Goal: Information Seeking & Learning: Learn about a topic

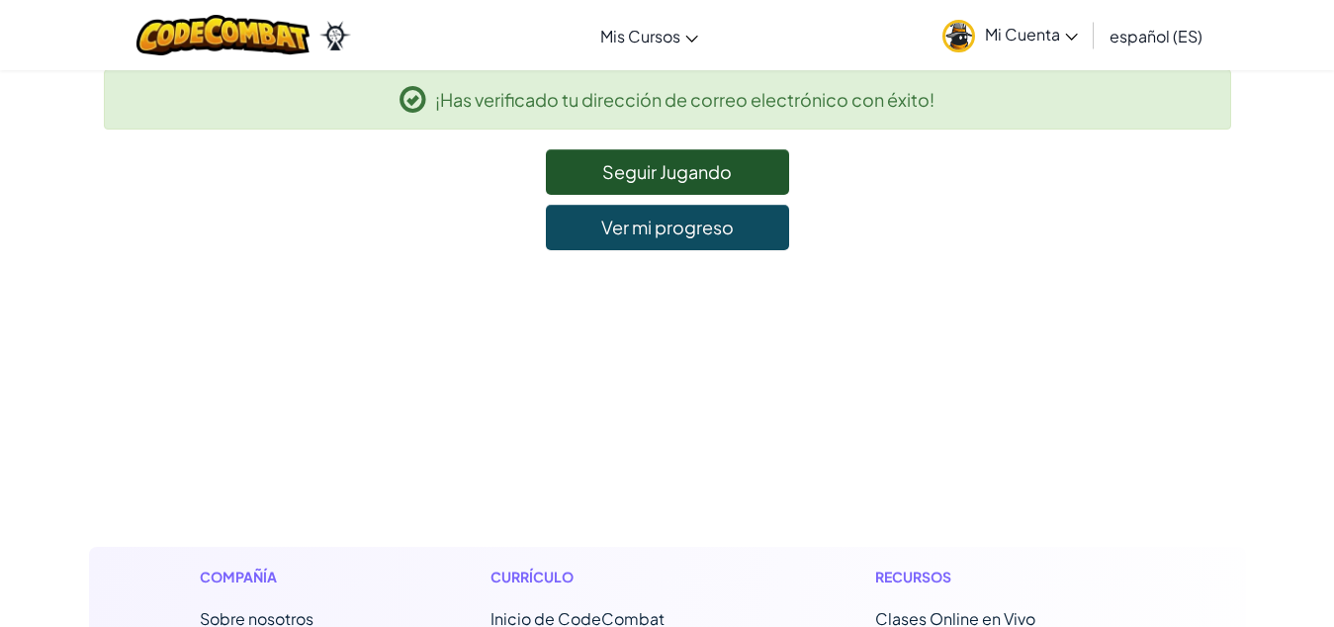
click at [1039, 34] on span "Mi Cuenta" at bounding box center [1031, 34] width 93 height 21
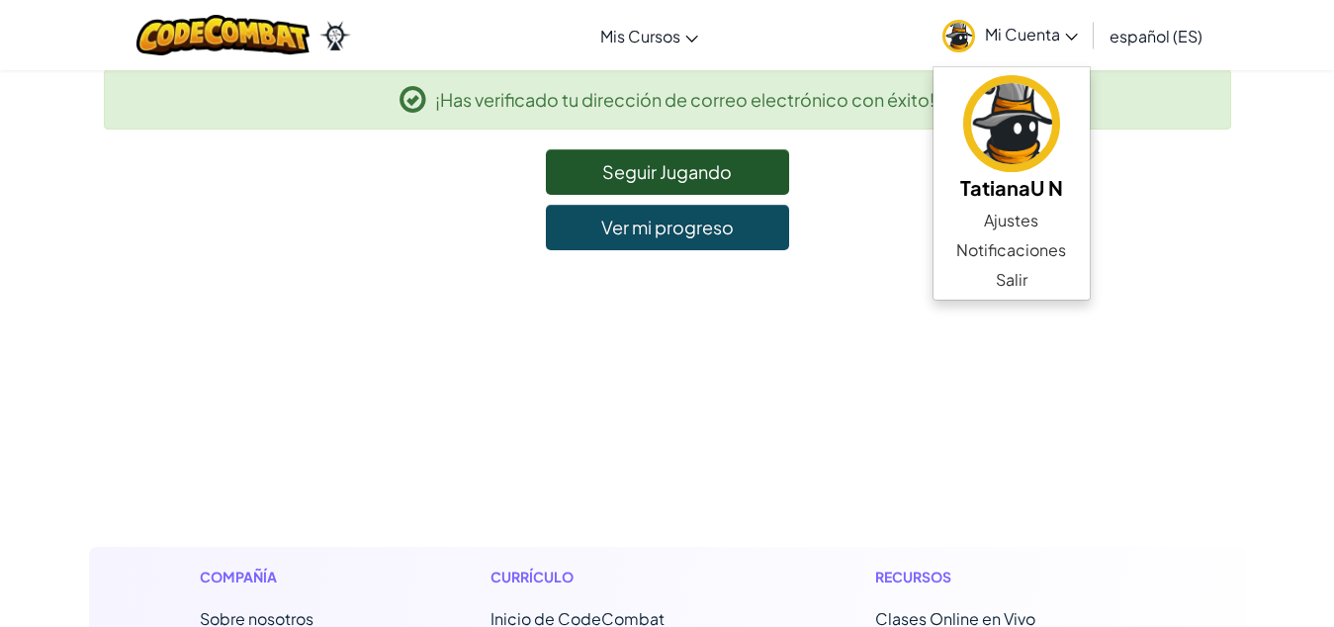
click at [1039, 34] on span "Mi Cuenta" at bounding box center [1031, 34] width 93 height 21
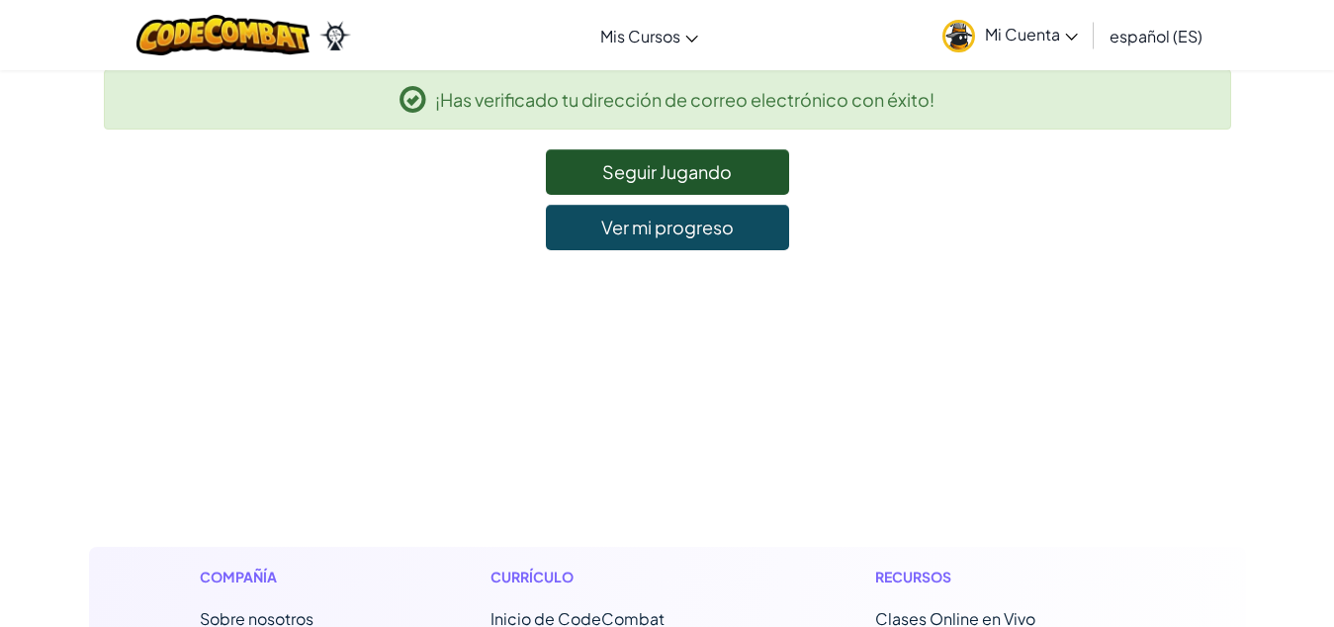
click at [1026, 39] on span "Mi Cuenta" at bounding box center [1031, 34] width 93 height 21
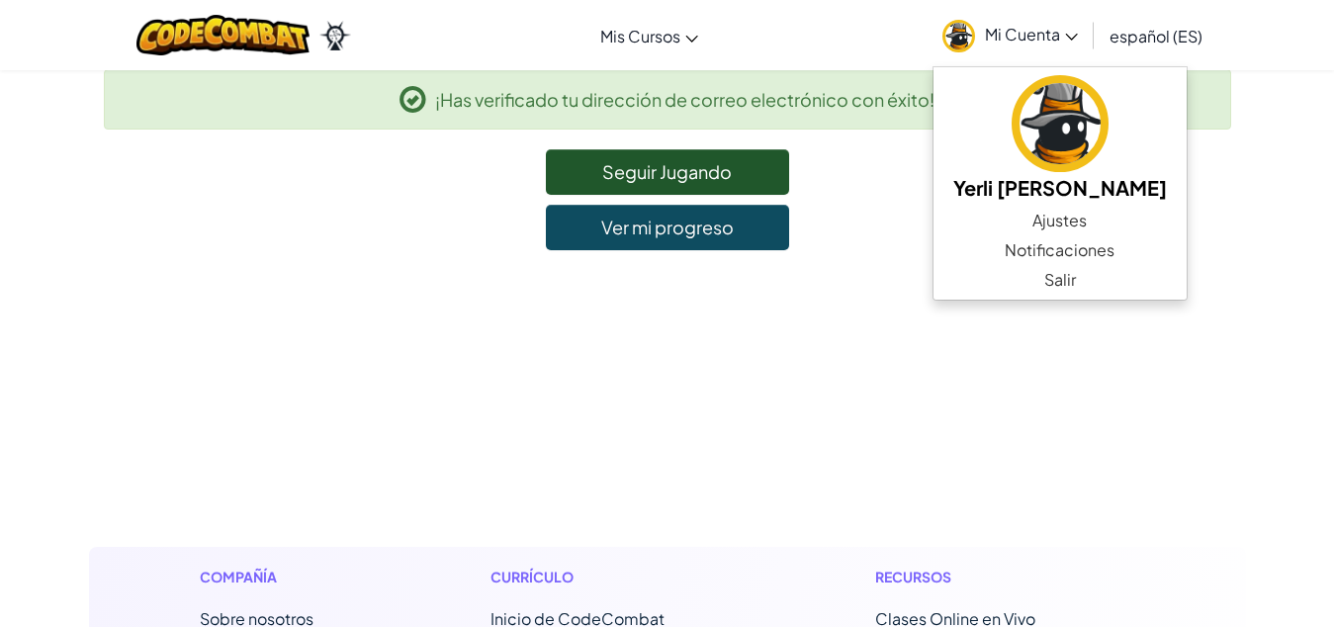
click at [1026, 39] on span "Mi Cuenta" at bounding box center [1031, 34] width 93 height 21
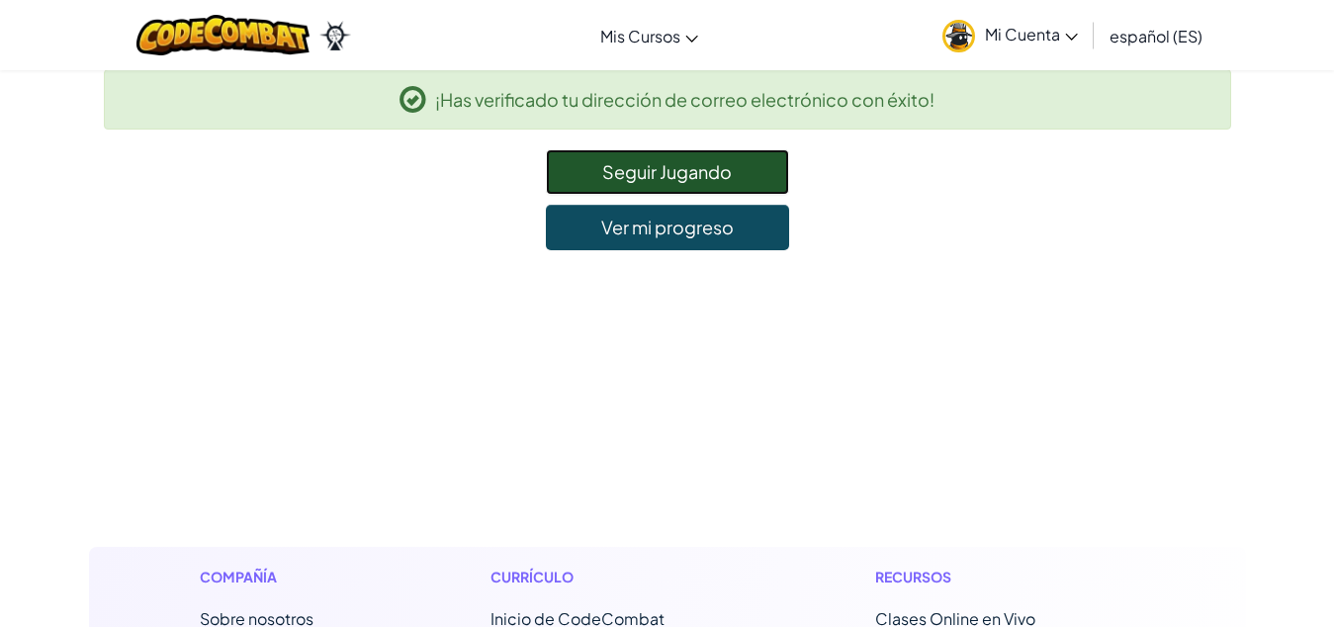
click at [690, 161] on link "Seguir Jugando" at bounding box center [667, 171] width 243 height 45
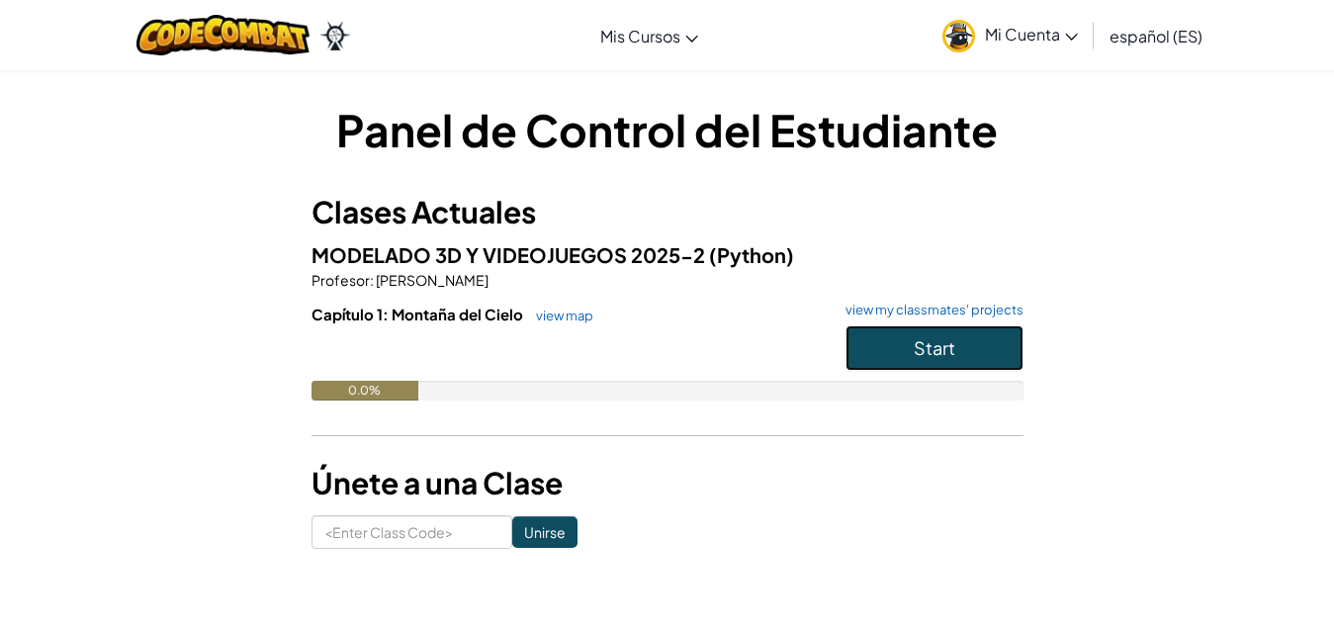
click at [915, 361] on button "Start" at bounding box center [934, 347] width 178 height 45
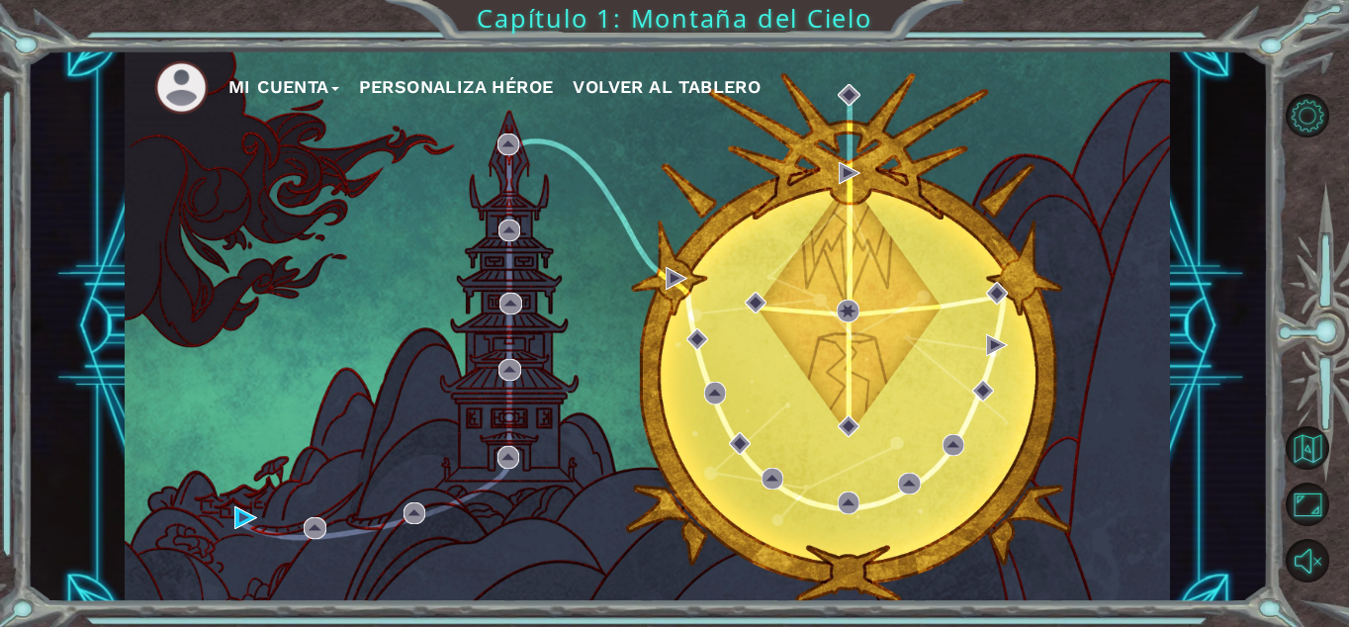
drag, startPoint x: 777, startPoint y: 356, endPoint x: 709, endPoint y: 364, distance: 68.7
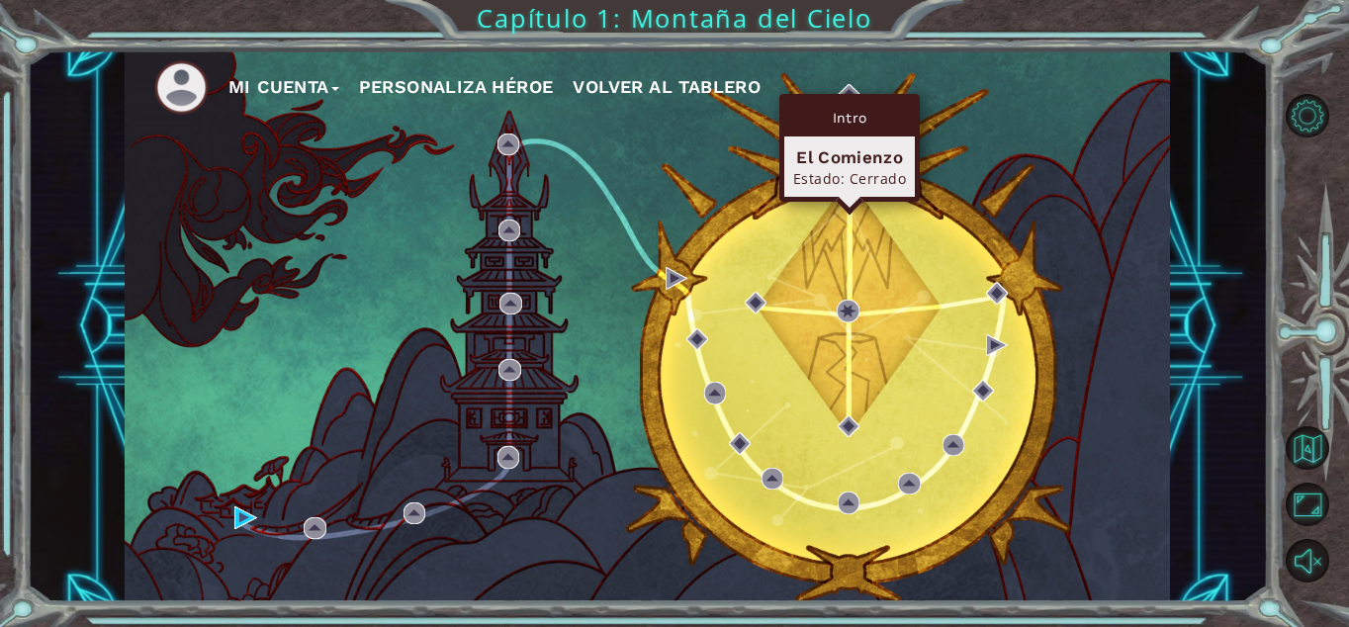
click at [849, 97] on div "Intro El Comienzo Estado: Cerrado" at bounding box center [849, 148] width 140 height 108
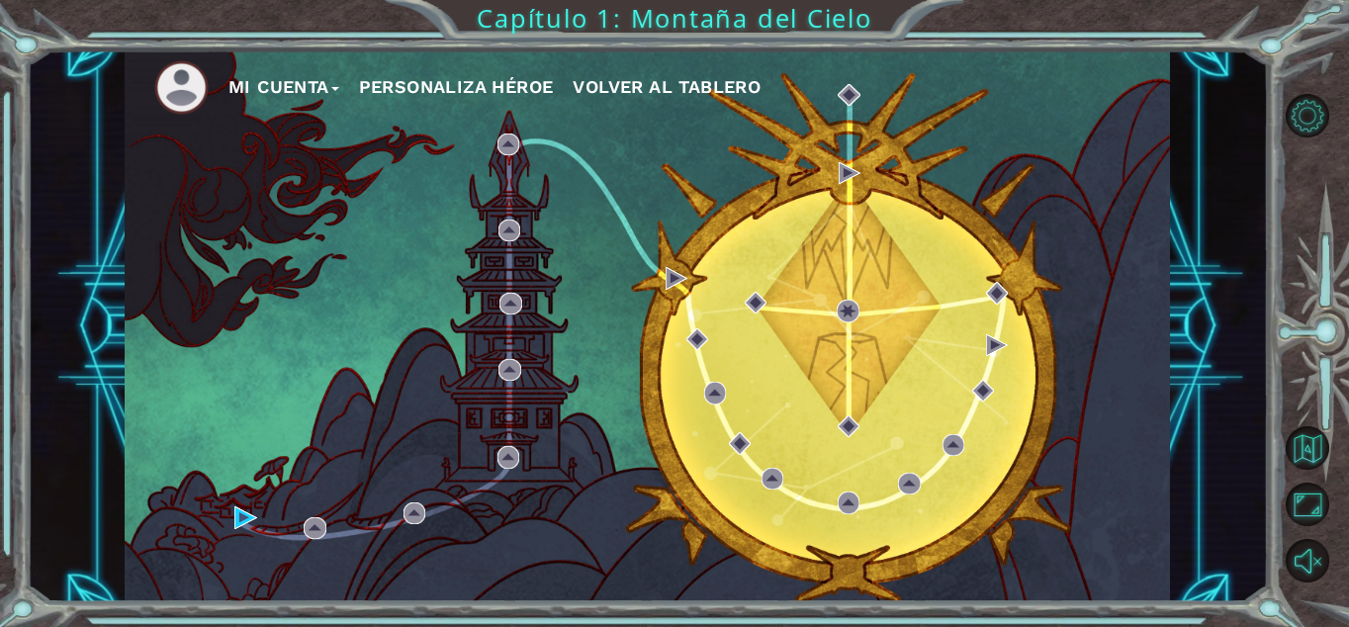
click at [285, 87] on button "Mi Cuenta" at bounding box center [283, 87] width 111 height 30
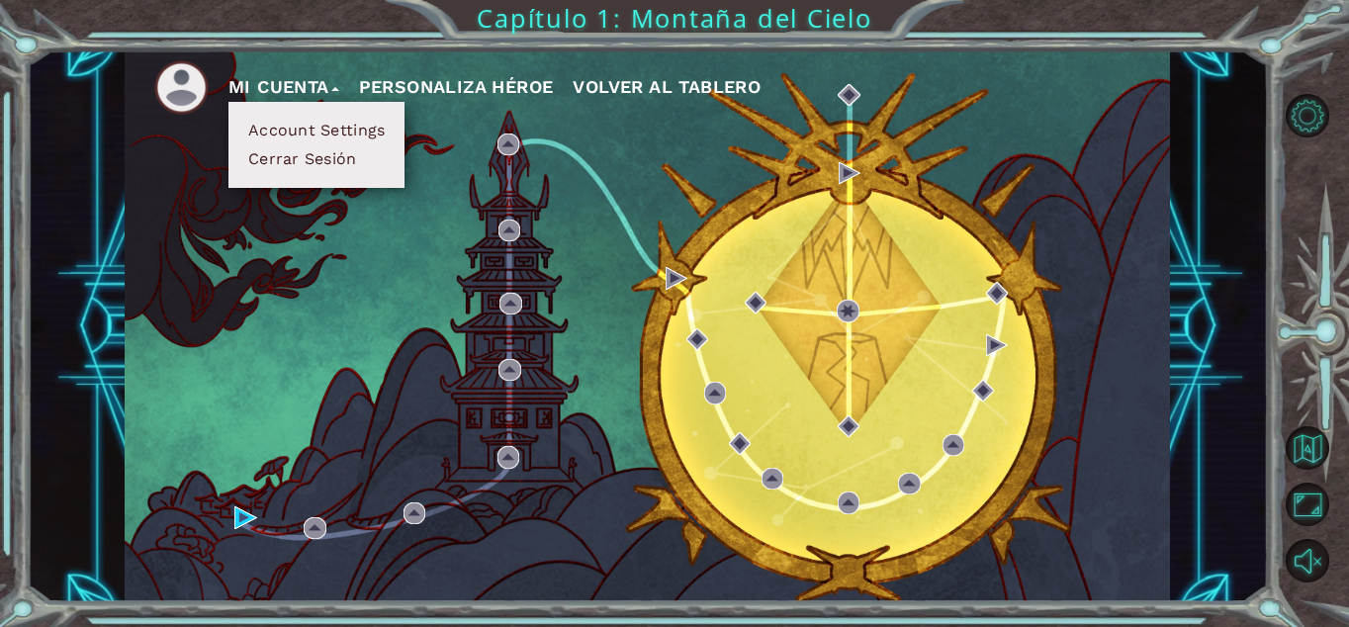
click at [478, 84] on button "Personaliza Héroe" at bounding box center [456, 87] width 195 height 30
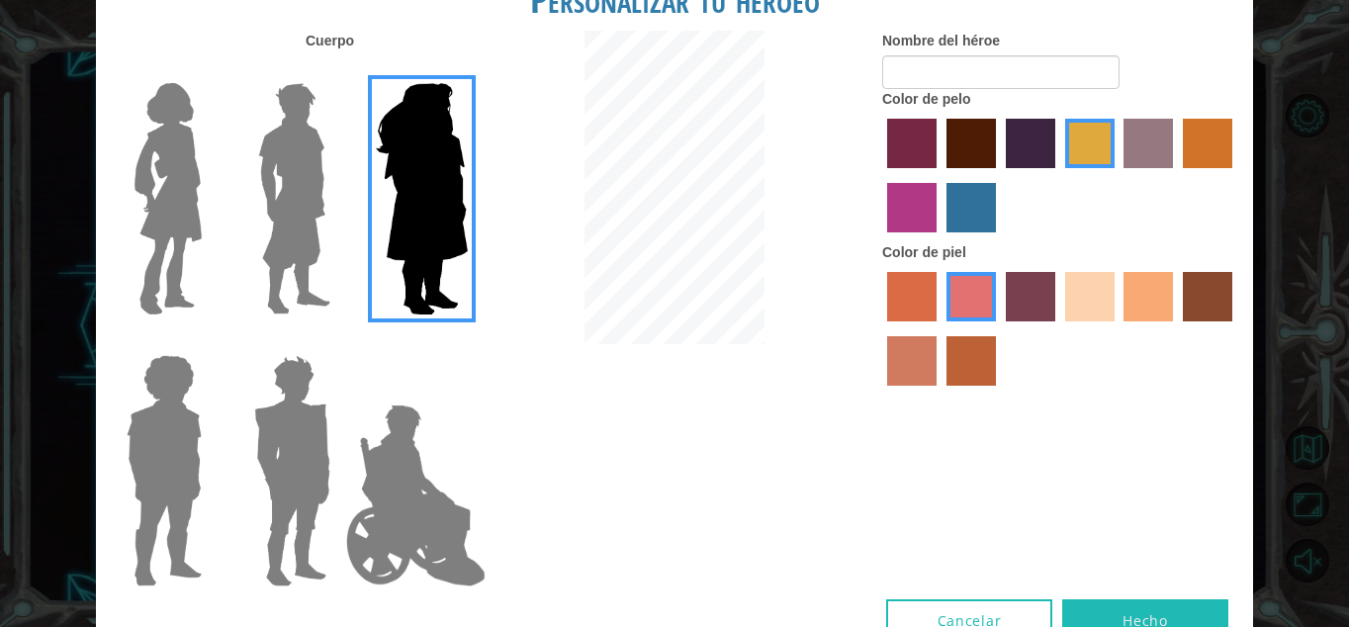
click at [189, 181] on img at bounding box center [168, 198] width 83 height 247
click at [210, 70] on input "Hero Connie" at bounding box center [210, 70] width 0 height 0
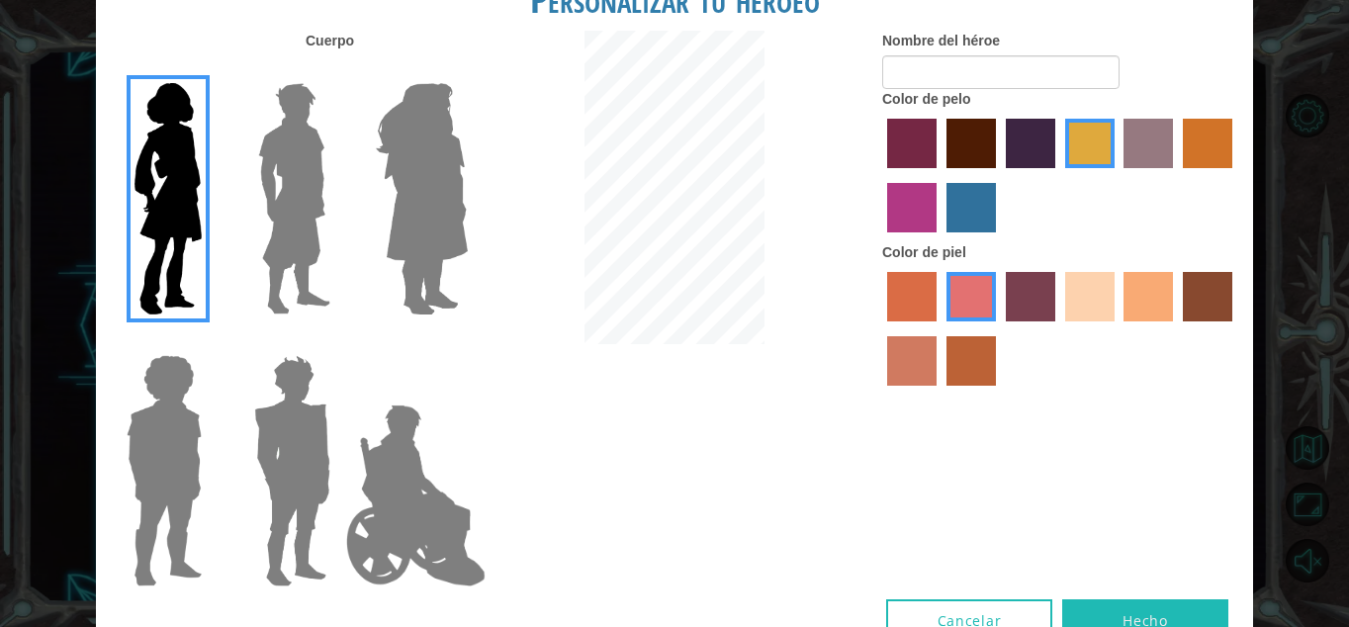
click at [1212, 147] on label "gold drop hair color" at bounding box center [1207, 143] width 49 height 49
click at [1176, 175] on input "gold drop hair color" at bounding box center [1176, 175] width 0 height 0
click at [988, 599] on button "Cancelar" at bounding box center [969, 621] width 166 height 44
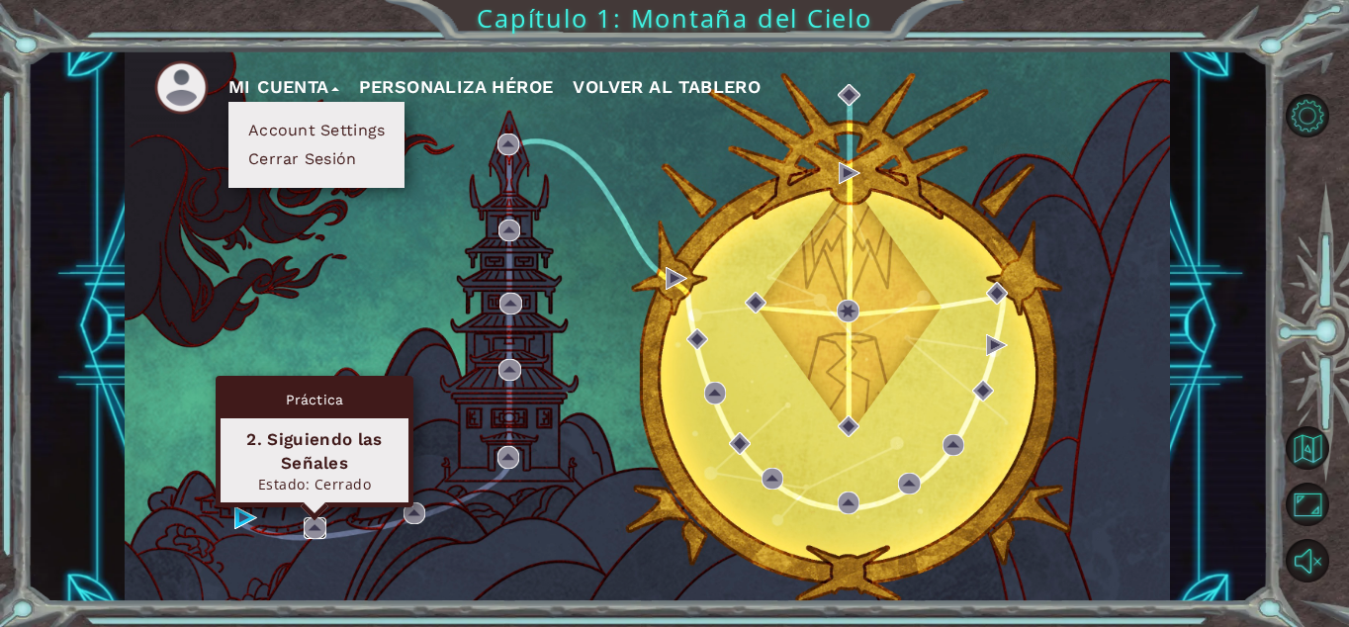
click at [315, 530] on img at bounding box center [315, 528] width 22 height 22
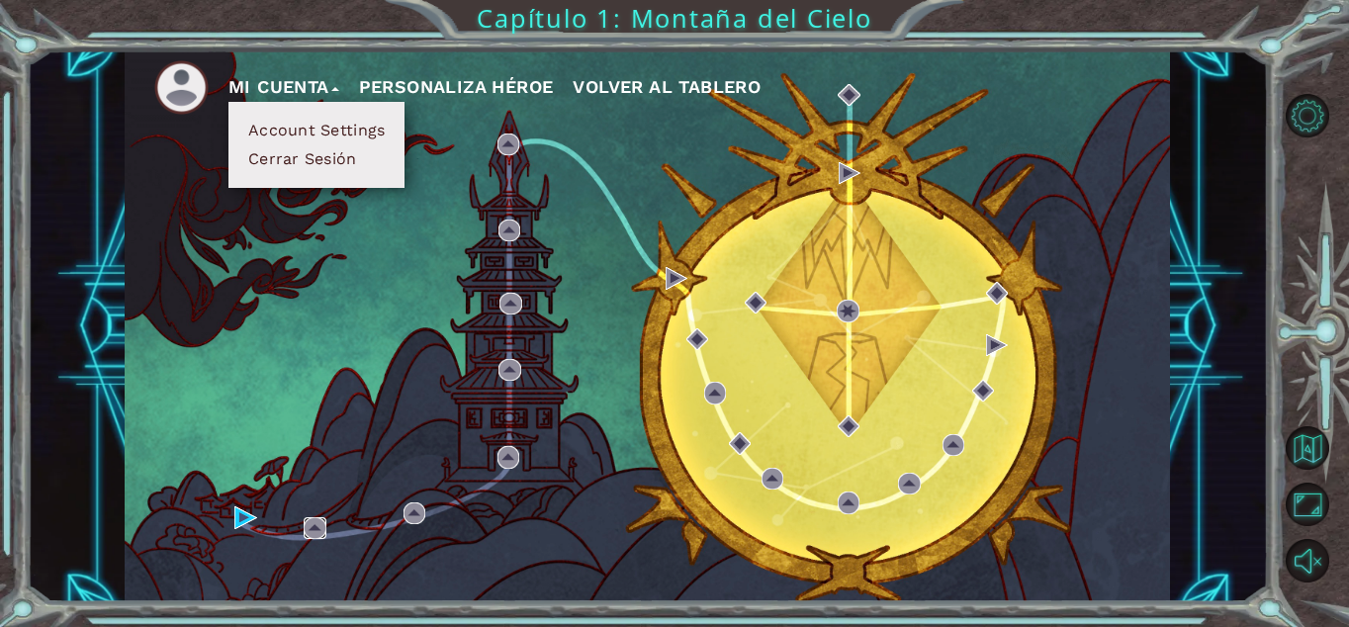
click at [315, 530] on img at bounding box center [315, 528] width 22 height 22
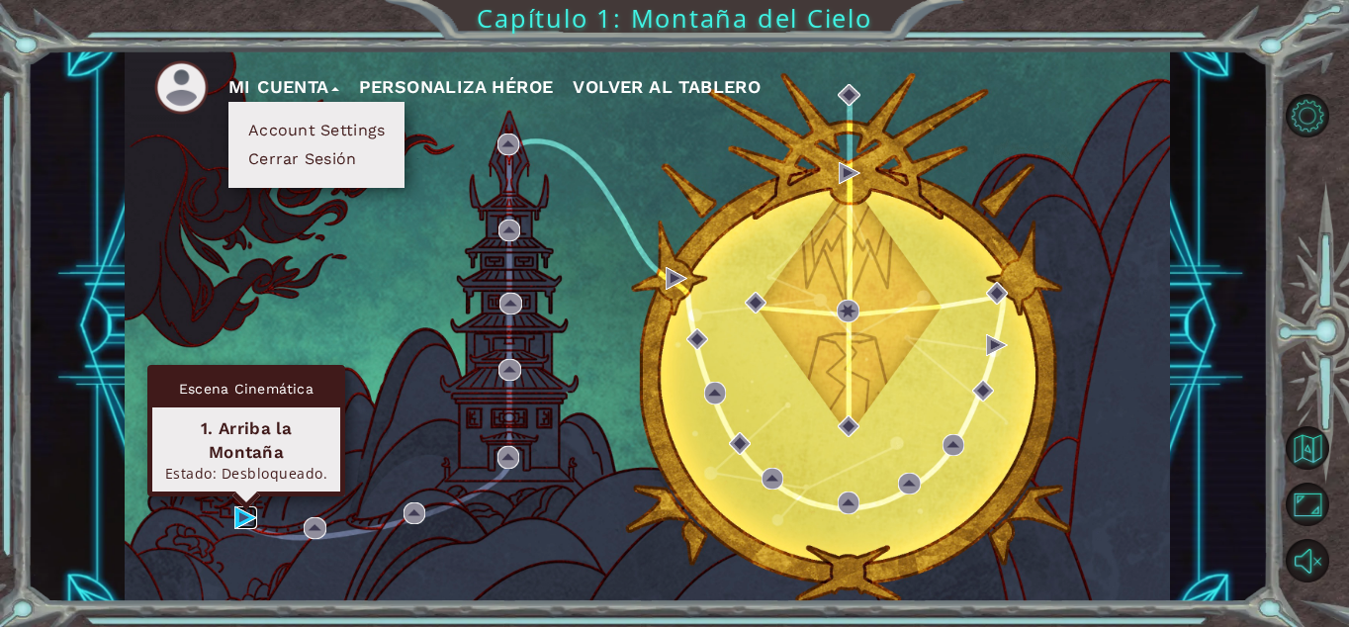
click at [244, 515] on img at bounding box center [245, 517] width 22 height 22
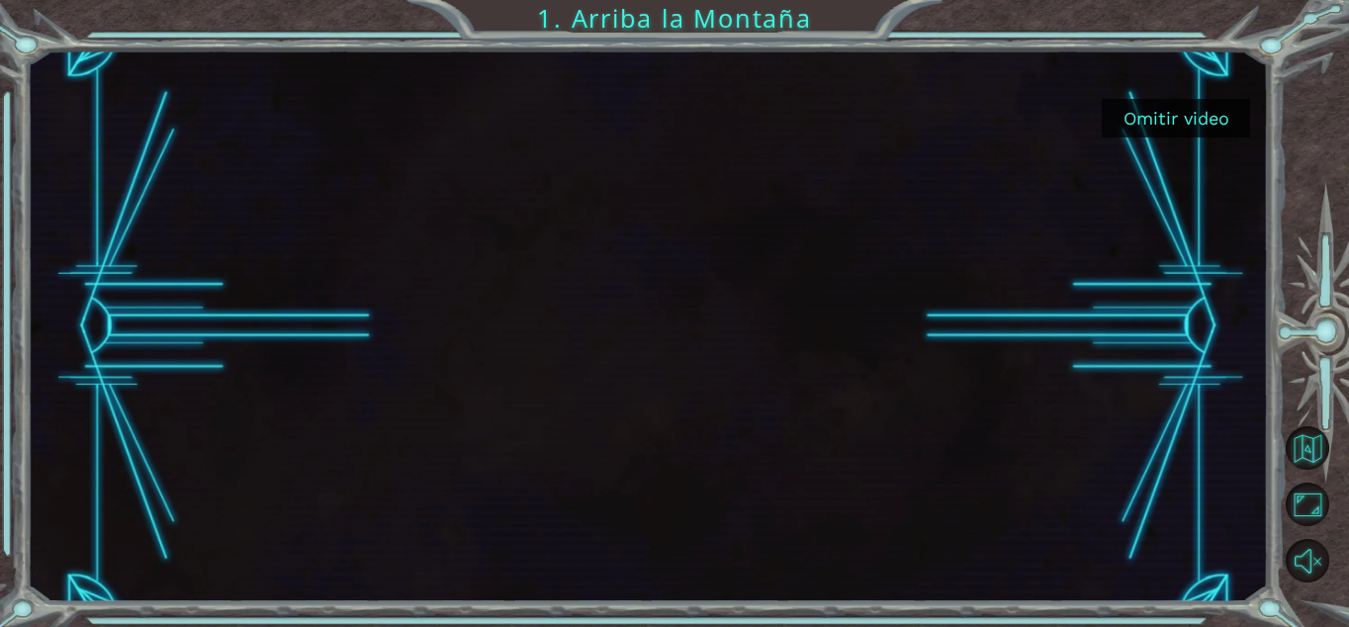
click at [1187, 123] on button "Omitir video" at bounding box center [1176, 118] width 148 height 39
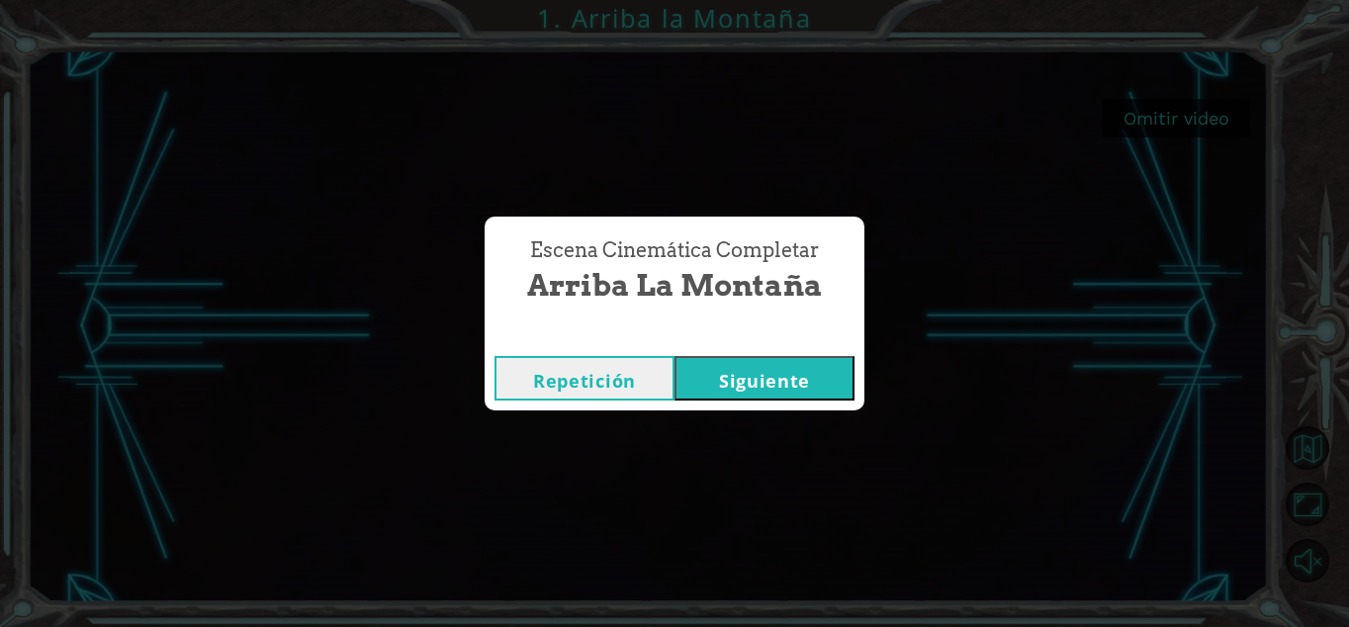
click at [715, 380] on button "Siguiente" at bounding box center [764, 378] width 180 height 44
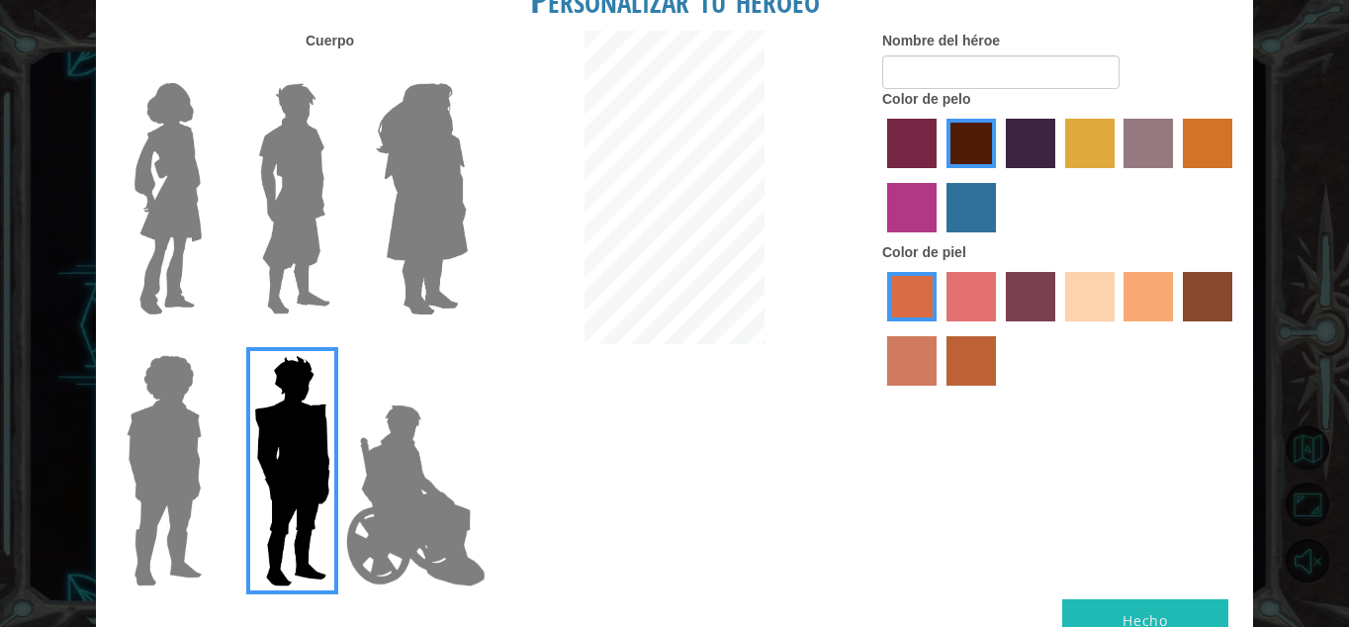
click at [169, 211] on img at bounding box center [168, 198] width 83 height 247
click at [210, 70] on input "Hero Connie" at bounding box center [210, 70] width 0 height 0
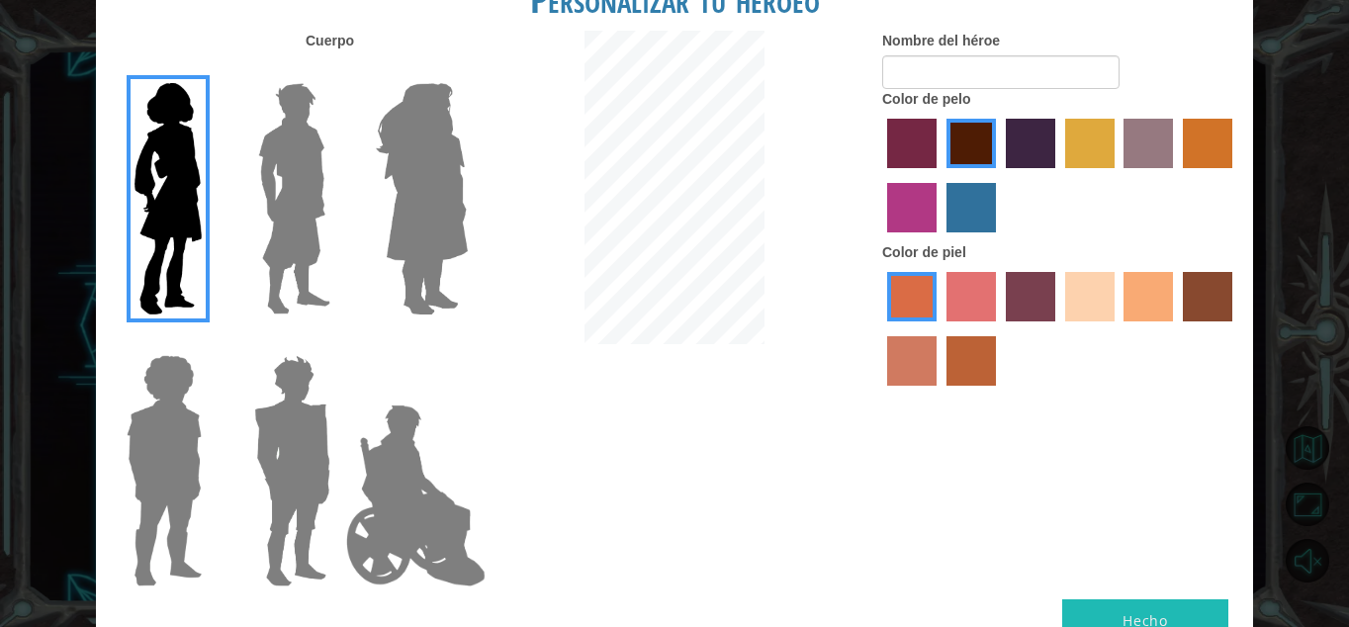
click at [1150, 306] on label "tacao skin color" at bounding box center [1147, 296] width 49 height 49
click at [1117, 328] on input "tacao skin color" at bounding box center [1117, 328] width 0 height 0
click at [1093, 305] on label "sandy beach skin color" at bounding box center [1089, 296] width 49 height 49
click at [1058, 328] on input "sandy beach skin color" at bounding box center [1058, 328] width 0 height 0
click at [1022, 142] on label "hot purple hair color" at bounding box center [1030, 143] width 49 height 49
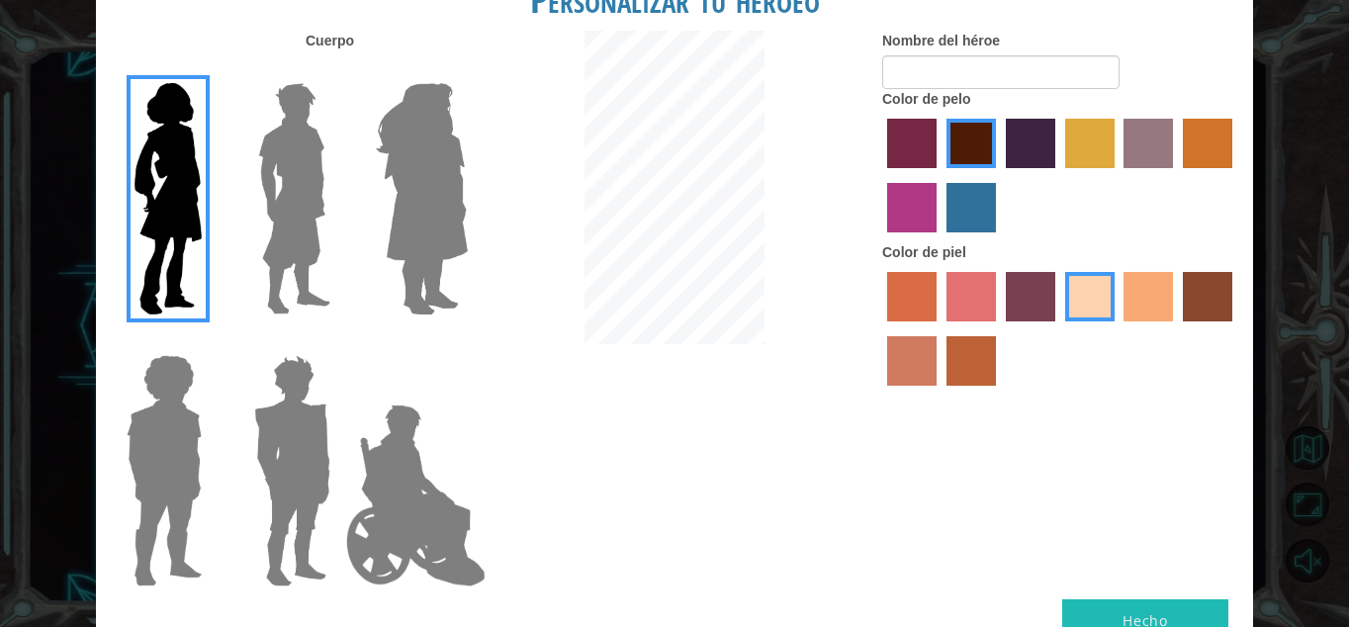
click at [999, 175] on input "hot purple hair color" at bounding box center [999, 175] width 0 height 0
click at [1120, 609] on button "Hecho" at bounding box center [1145, 621] width 166 height 44
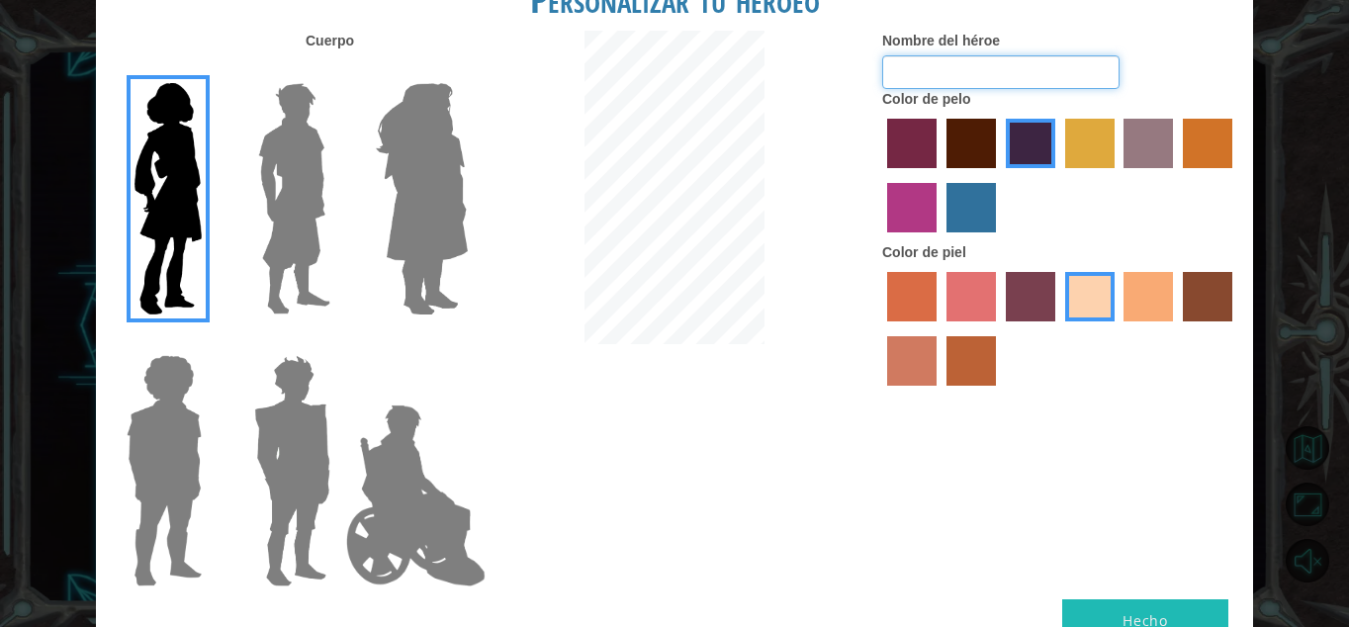
click at [1001, 62] on input "Nombre del héroe" at bounding box center [1000, 72] width 237 height 34
type input "Sky"
click at [1136, 609] on button "Hecho" at bounding box center [1145, 621] width 166 height 44
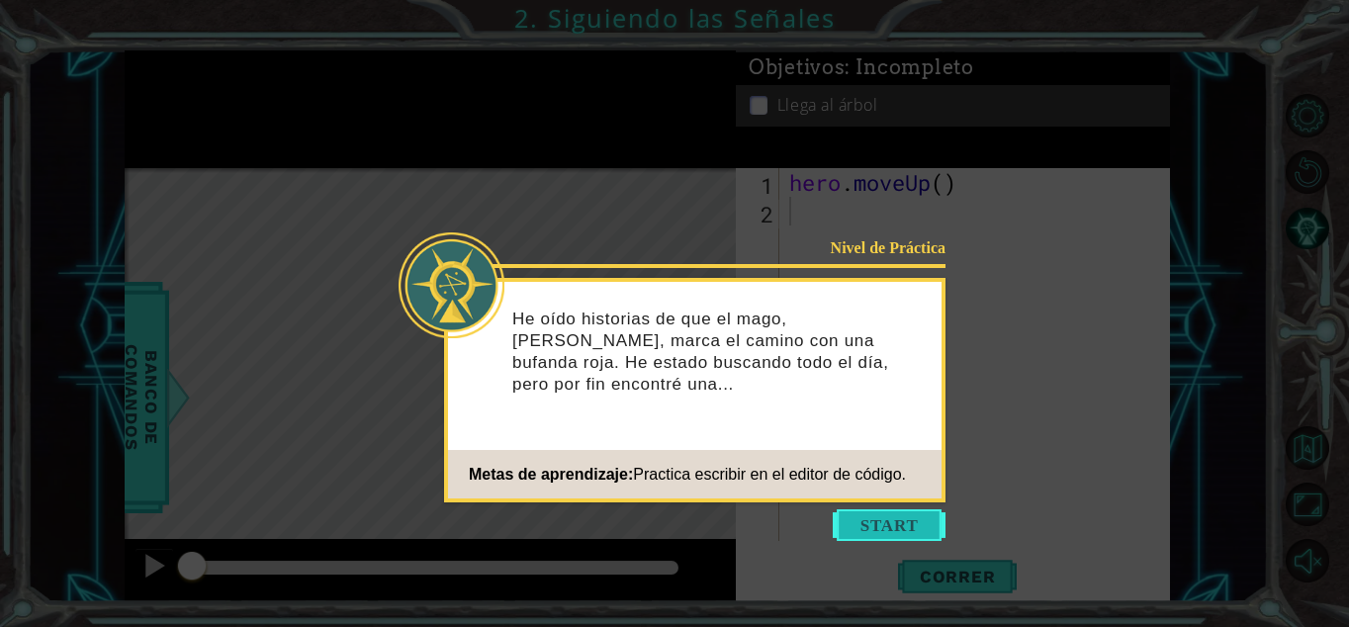
click at [909, 521] on button "Start" at bounding box center [889, 525] width 113 height 32
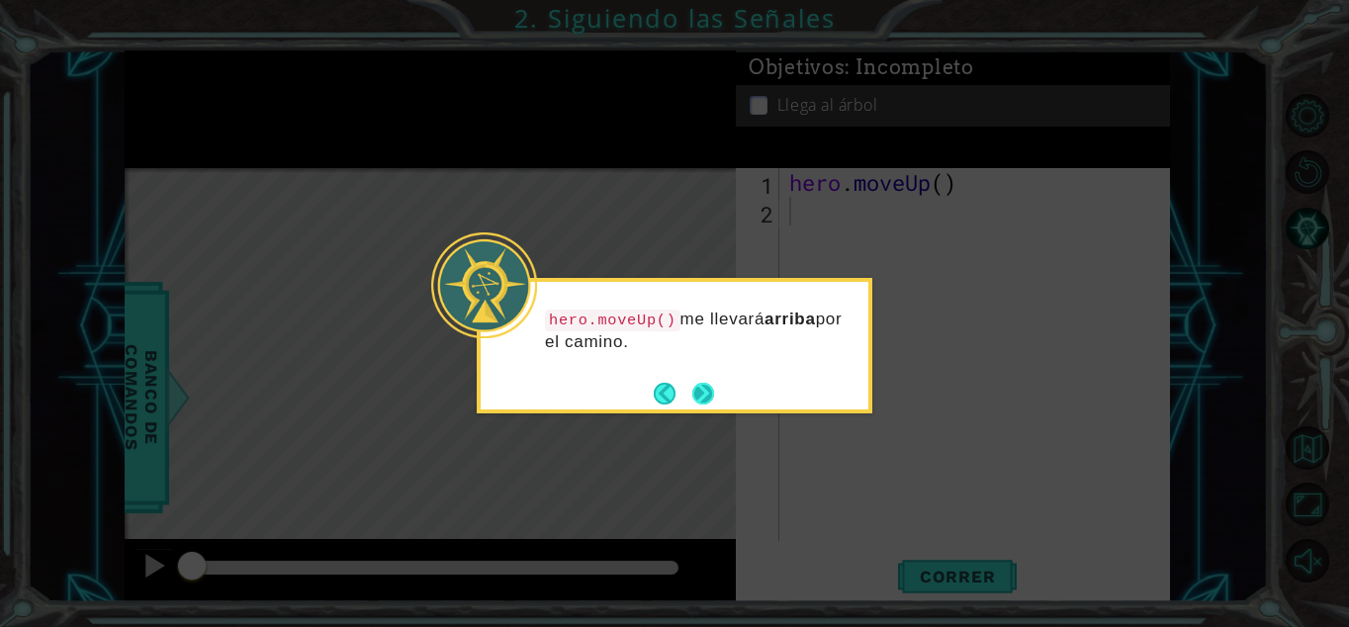
click at [708, 395] on button "Next" at bounding box center [703, 394] width 22 height 22
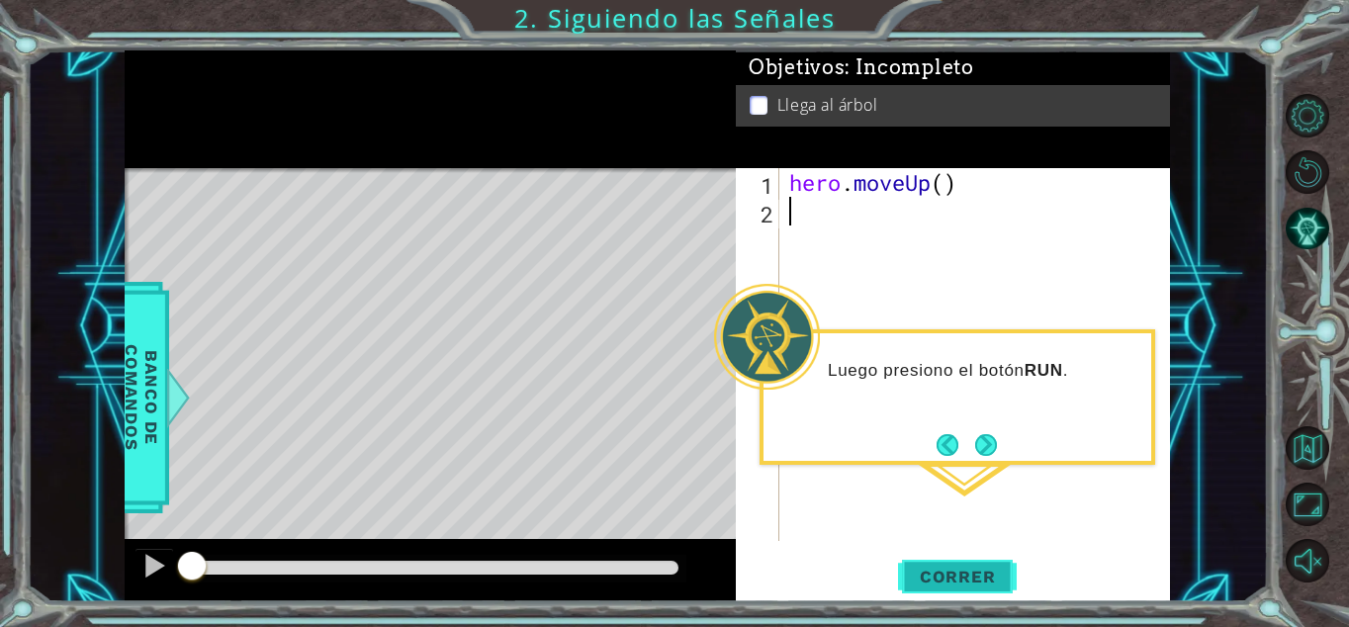
click at [953, 563] on button "Correr" at bounding box center [957, 577] width 119 height 44
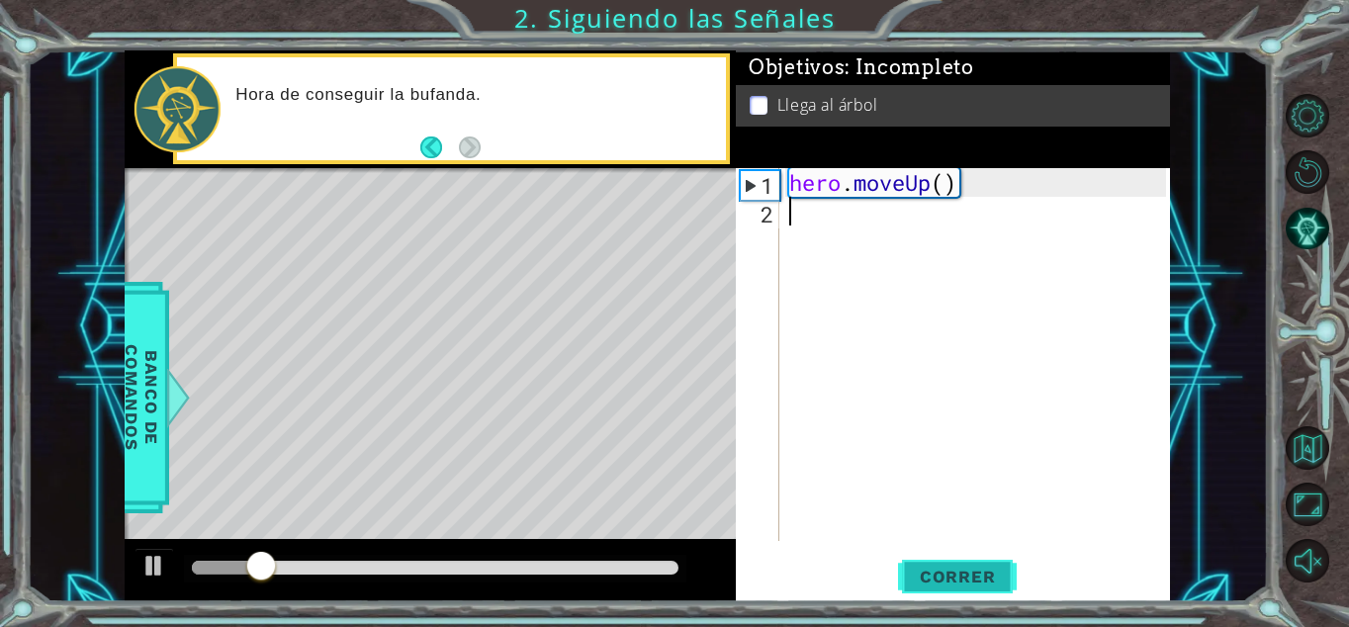
click at [953, 563] on button "Correr" at bounding box center [957, 577] width 119 height 44
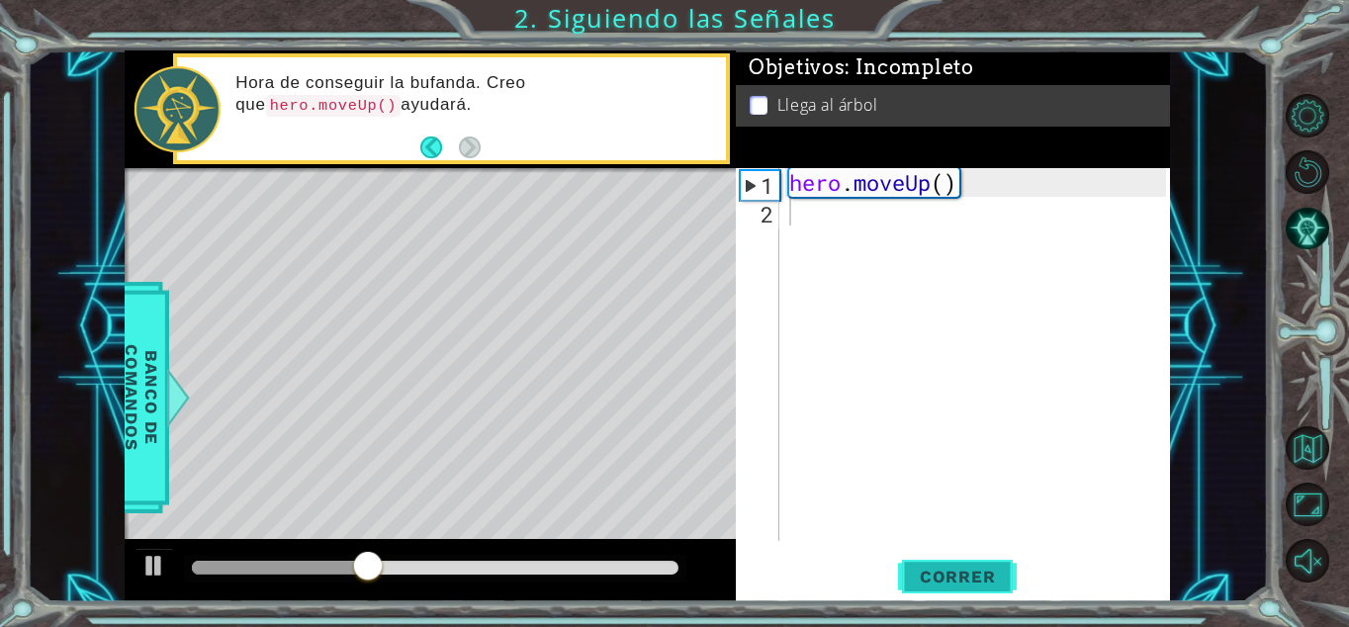
click at [953, 563] on button "Correr" at bounding box center [957, 577] width 119 height 44
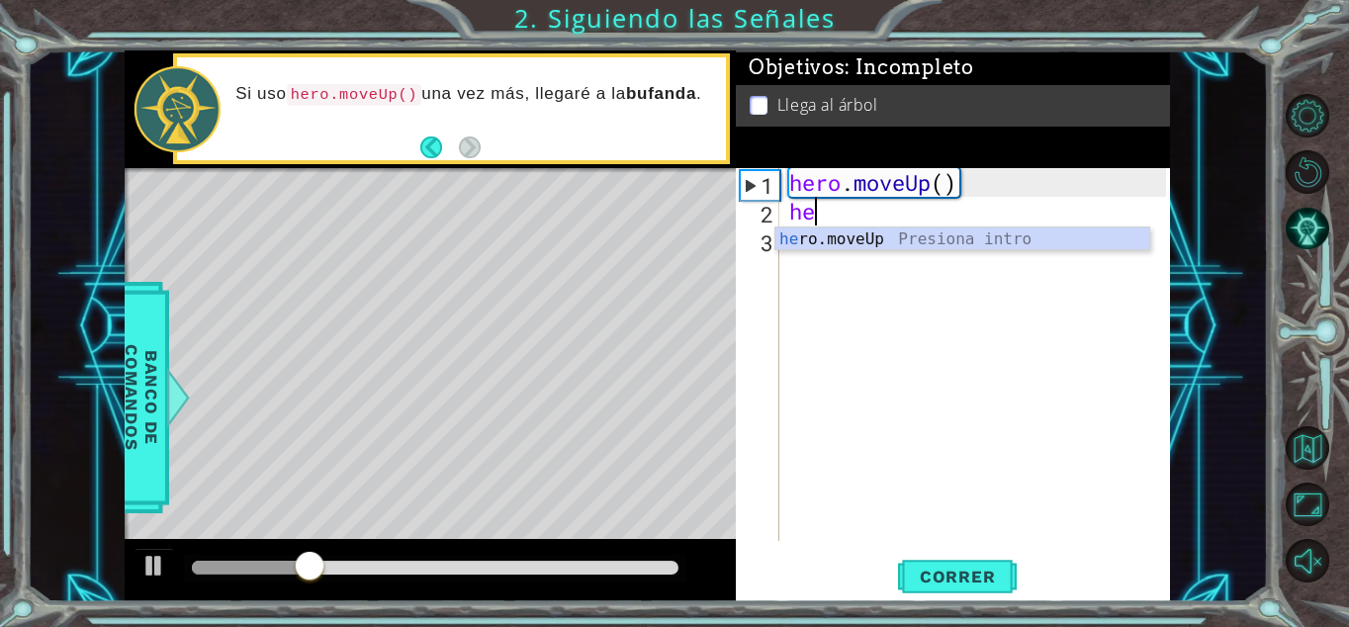
scroll to position [0, 1]
type textarea "hero"
click at [1003, 246] on div "hero .moveUp Presiona intro" at bounding box center [962, 262] width 374 height 71
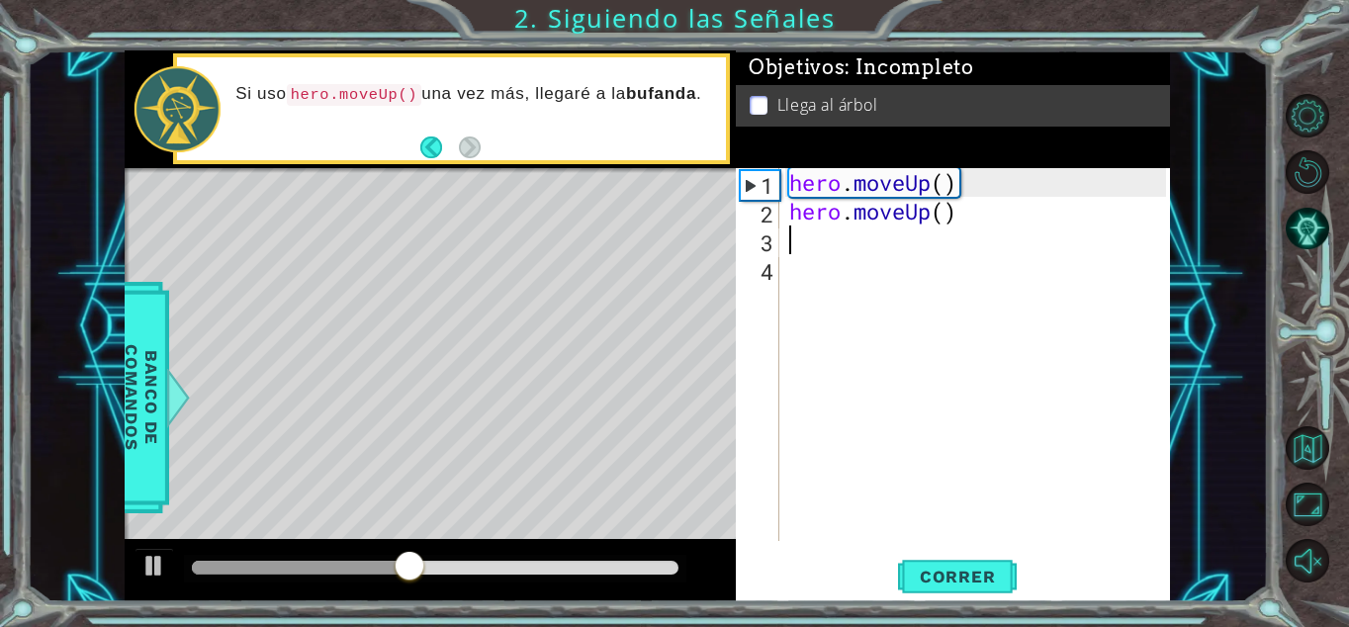
scroll to position [0, 0]
click at [1006, 198] on div "hero . moveUp ( ) hero . moveUp ( )" at bounding box center [980, 383] width 391 height 430
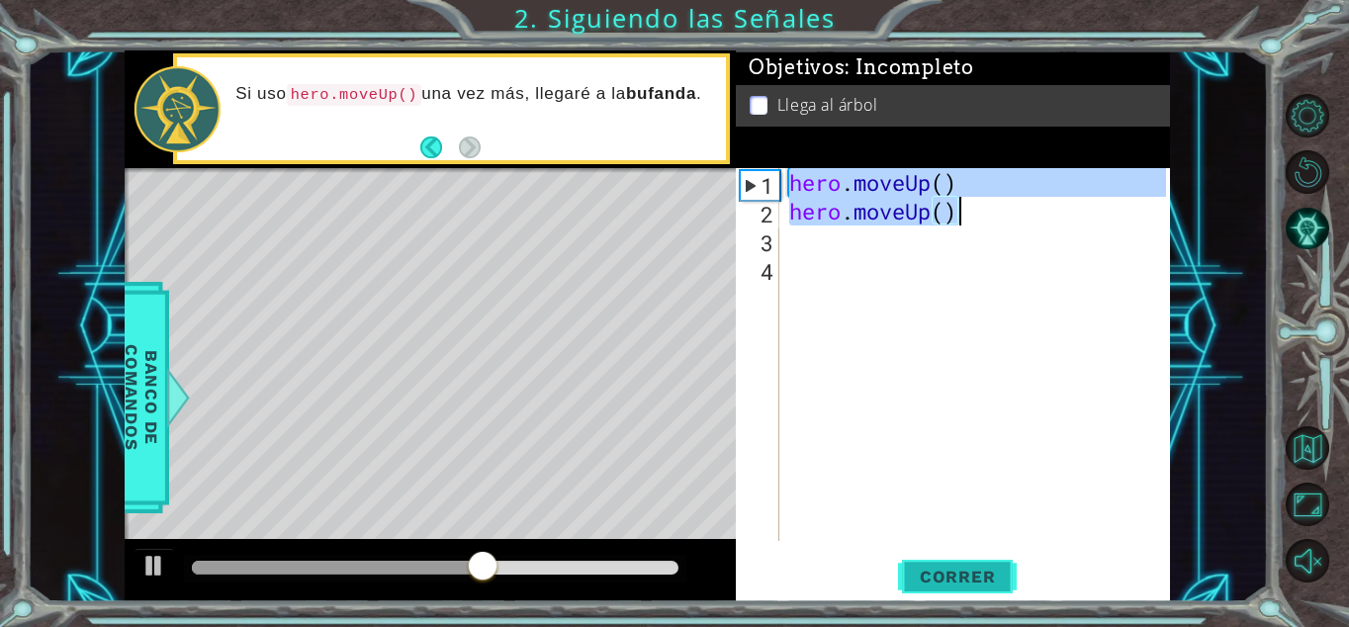
click at [938, 585] on span "Correr" at bounding box center [958, 577] width 116 height 20
type textarea "hero.moveUp()"
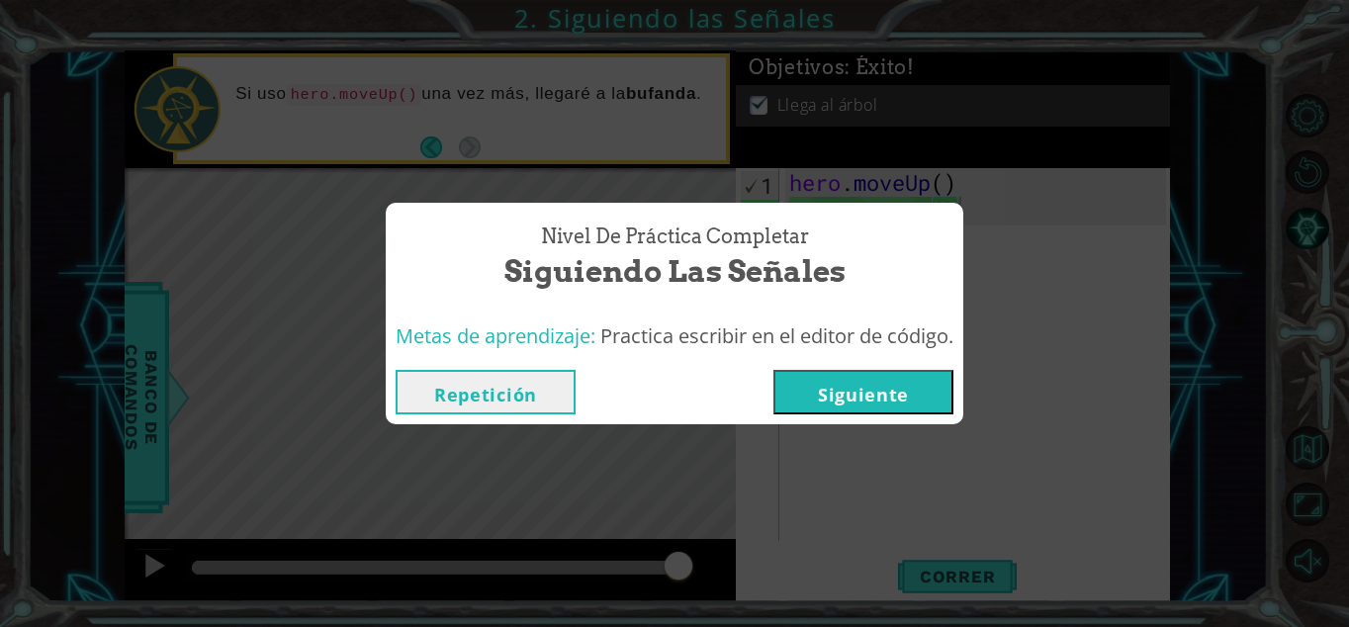
click at [812, 393] on button "Siguiente" at bounding box center [863, 392] width 180 height 44
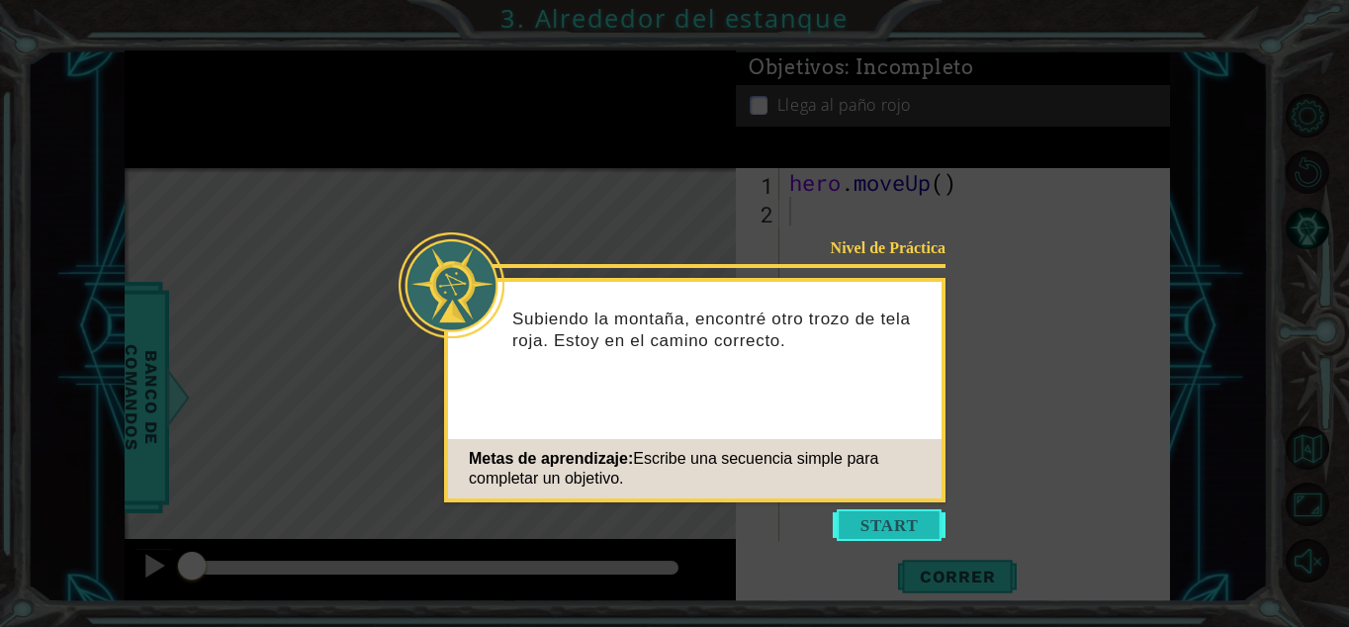
click at [875, 525] on button "Start" at bounding box center [889, 525] width 113 height 32
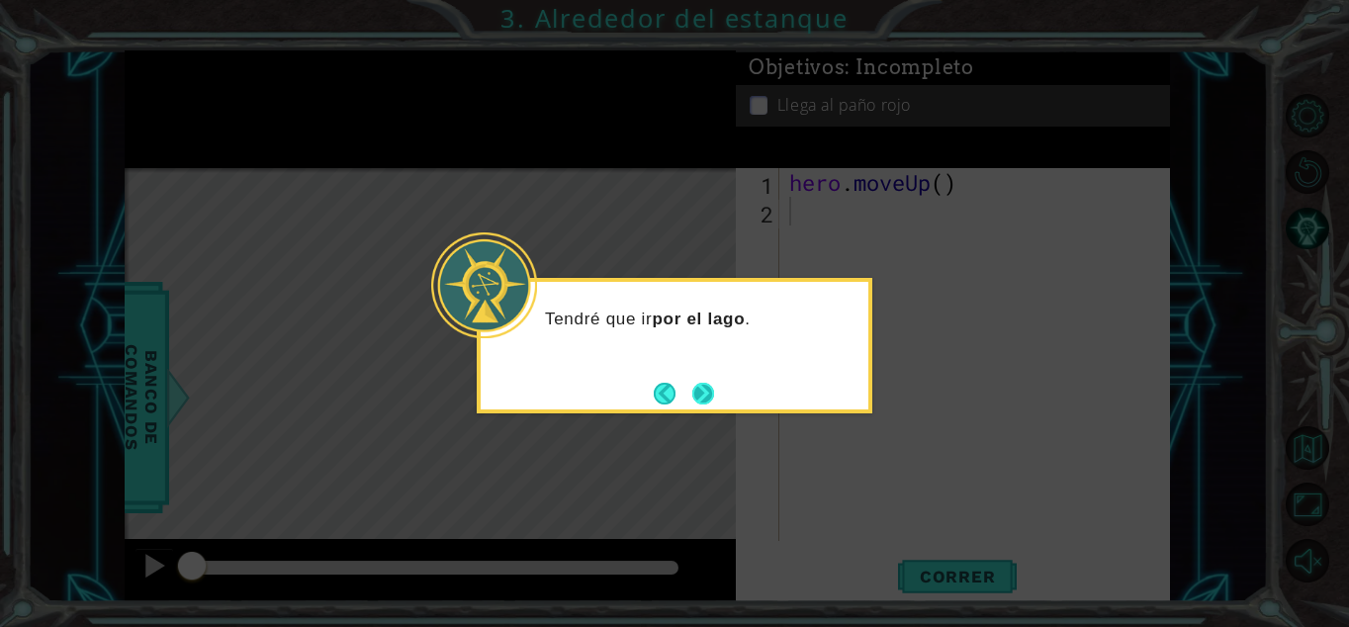
click at [714, 393] on button "Next" at bounding box center [703, 394] width 22 height 22
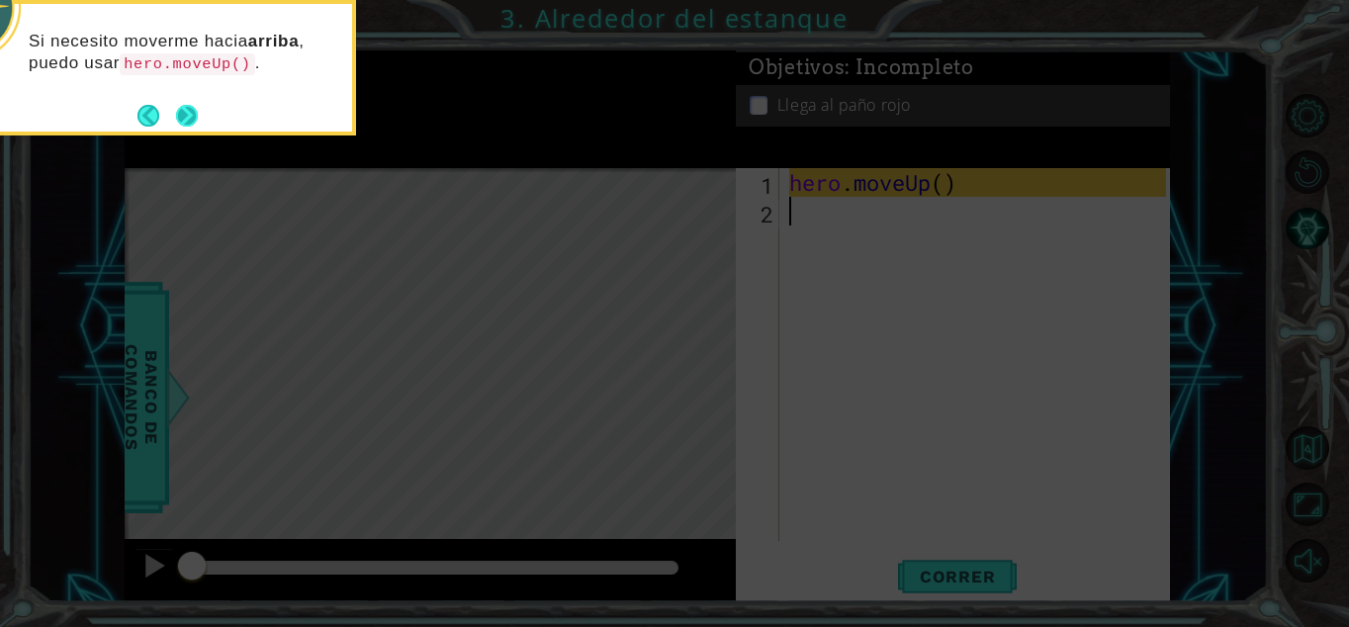
click at [189, 114] on button "Next" at bounding box center [187, 116] width 24 height 24
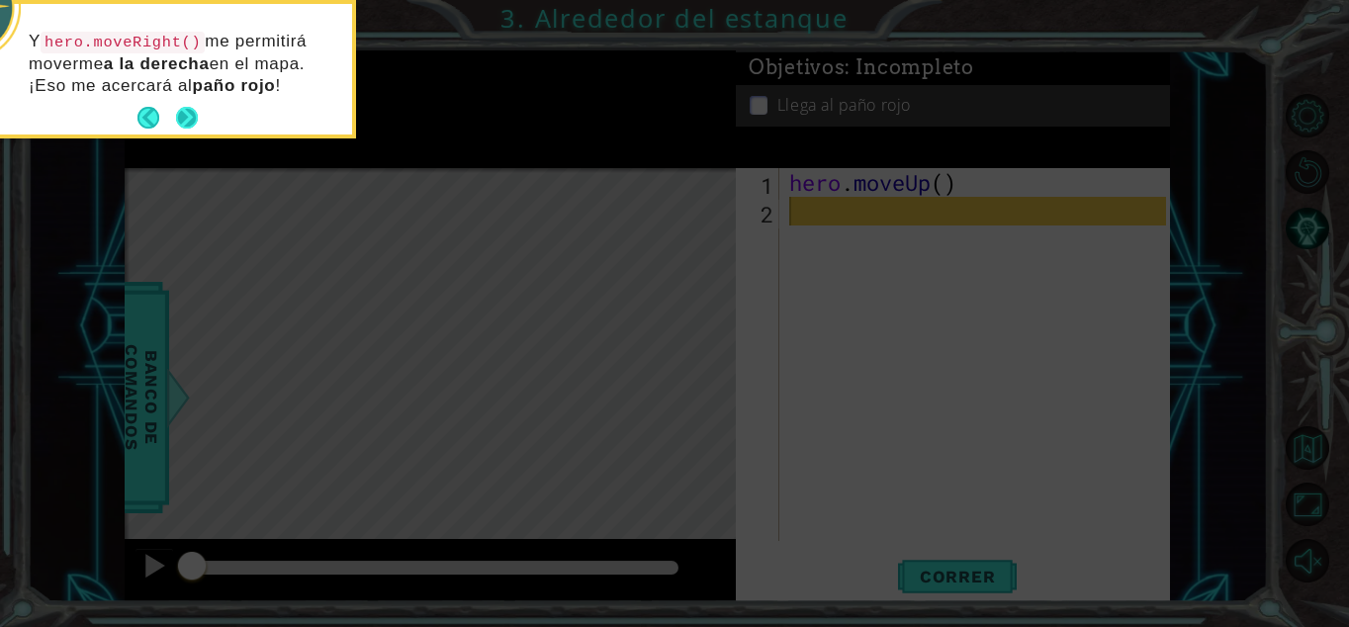
click at [192, 115] on button "Next" at bounding box center [187, 118] width 22 height 22
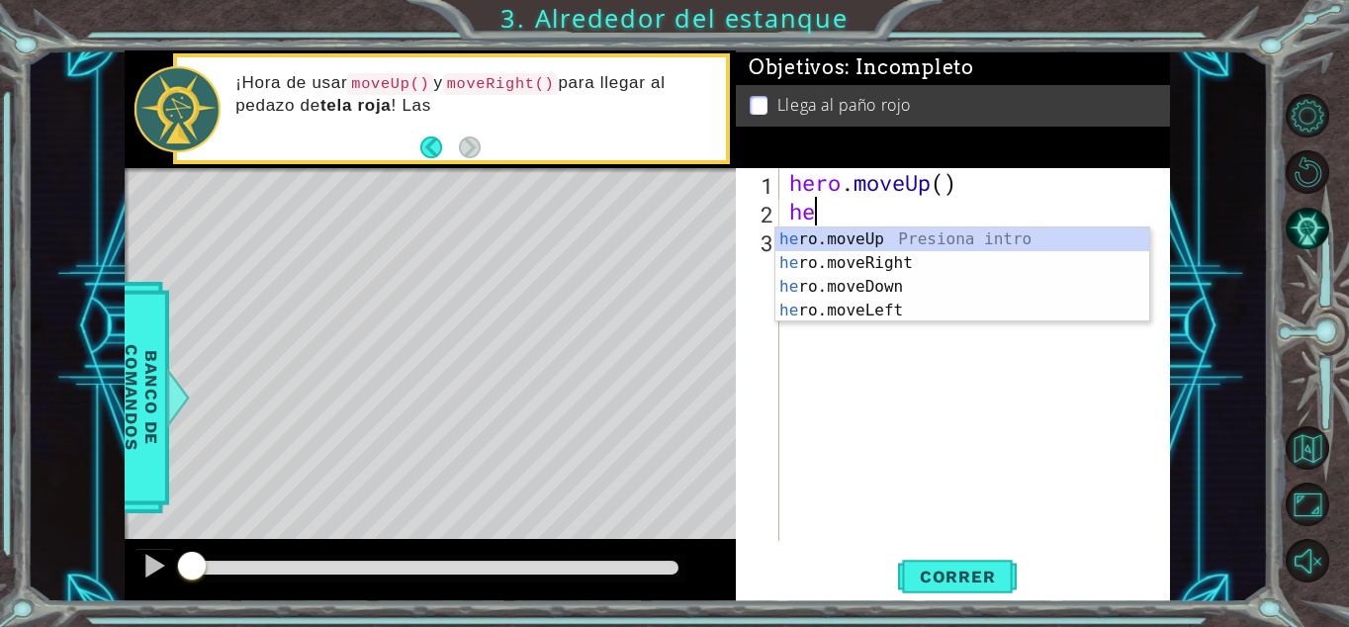
scroll to position [0, 1]
type textarea "hero"
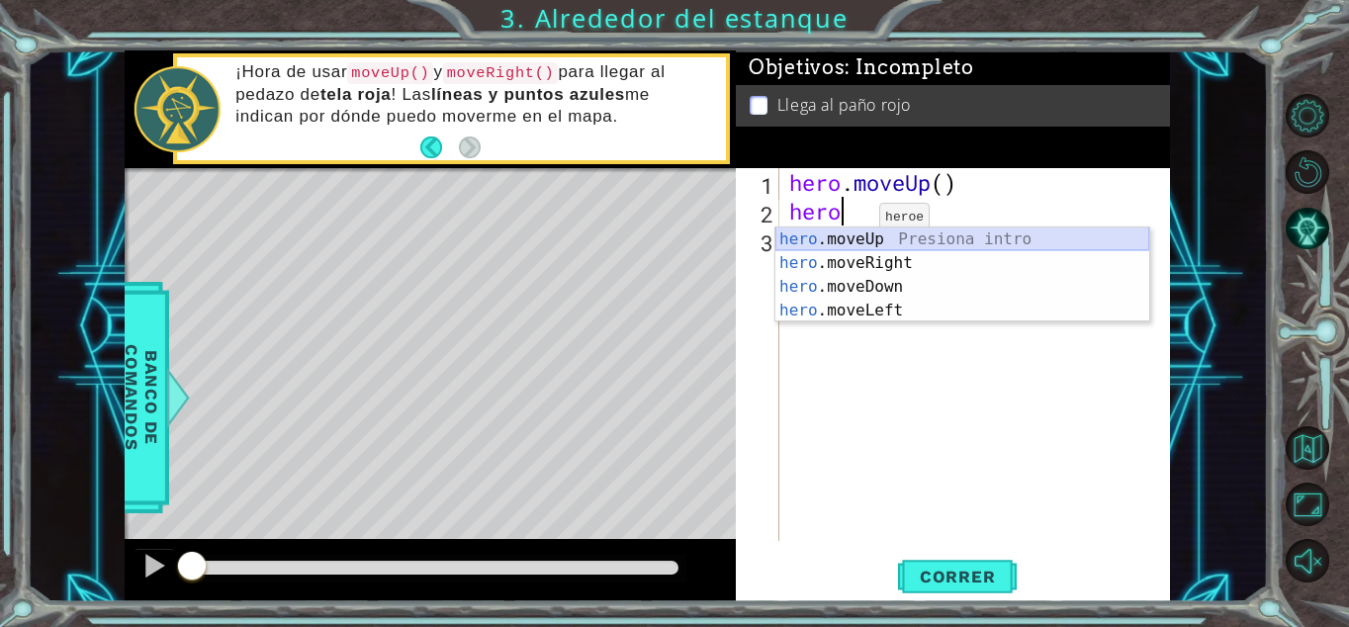
click at [864, 233] on div "hero .moveUp Presiona intro hero .moveRight Presiona intro hero .moveDown Presi…" at bounding box center [962, 298] width 374 height 142
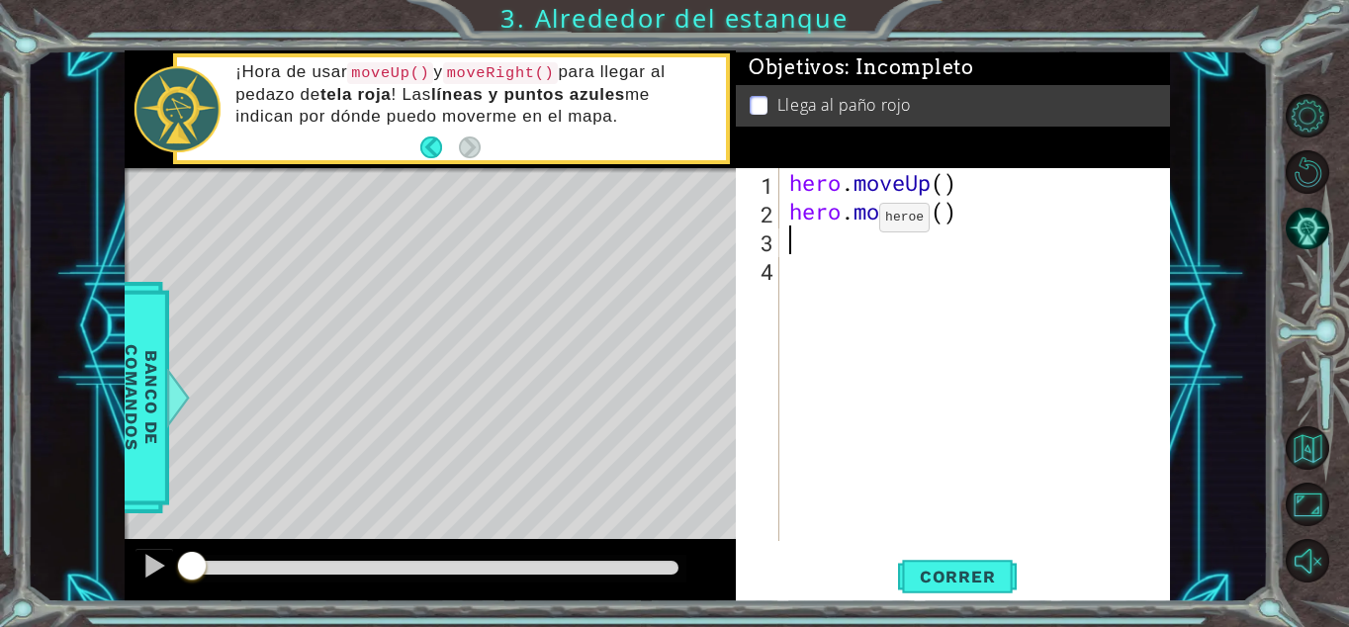
scroll to position [0, 0]
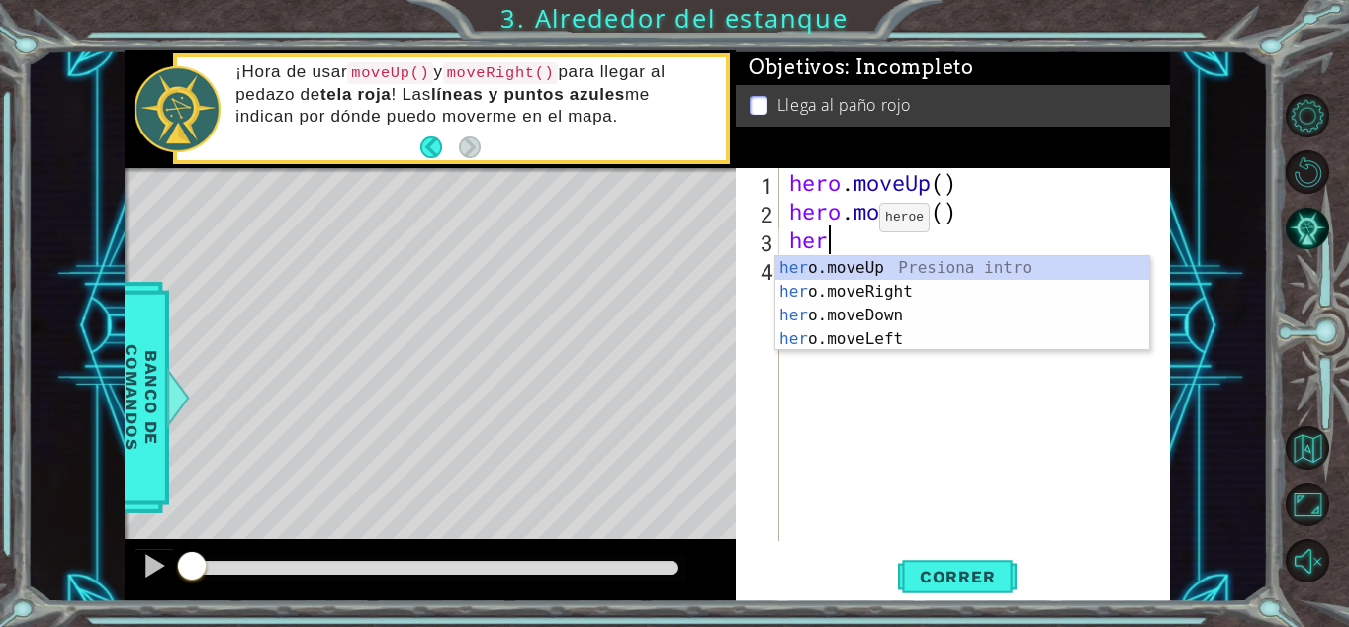
type textarea "hero"
click at [878, 264] on div "hero .moveUp Presiona intro hero .moveRight Presiona intro hero .moveDown Presi…" at bounding box center [962, 327] width 374 height 142
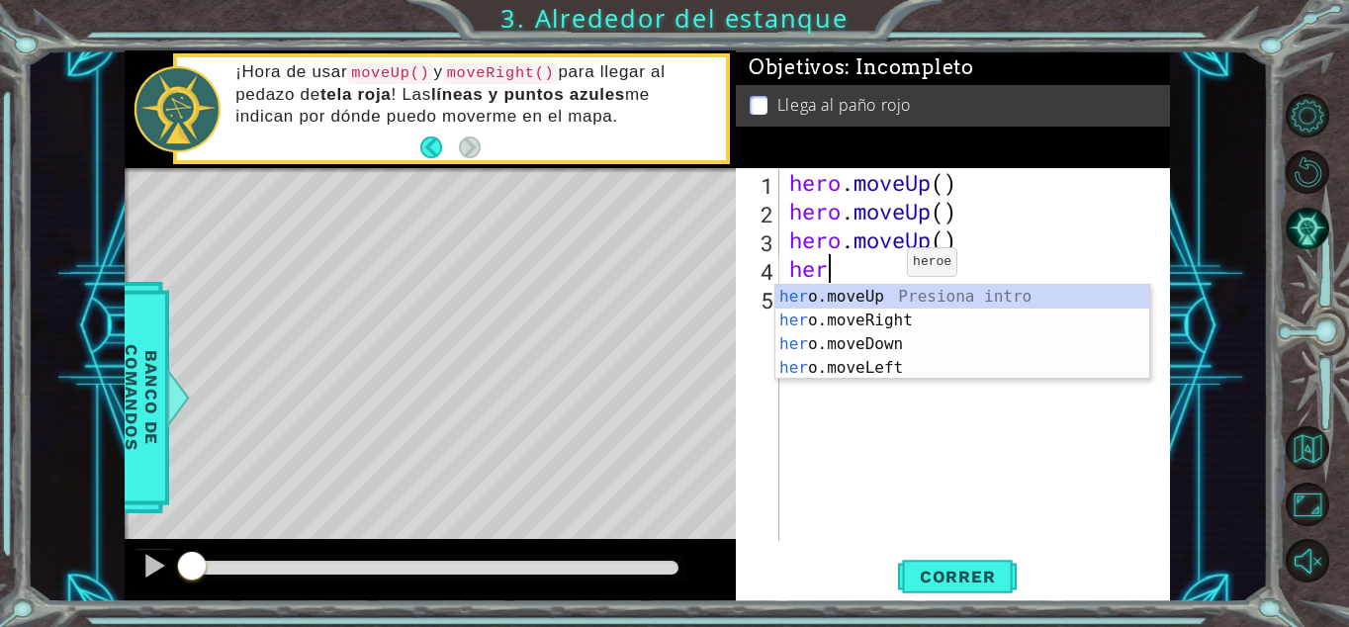
type textarea "hero"
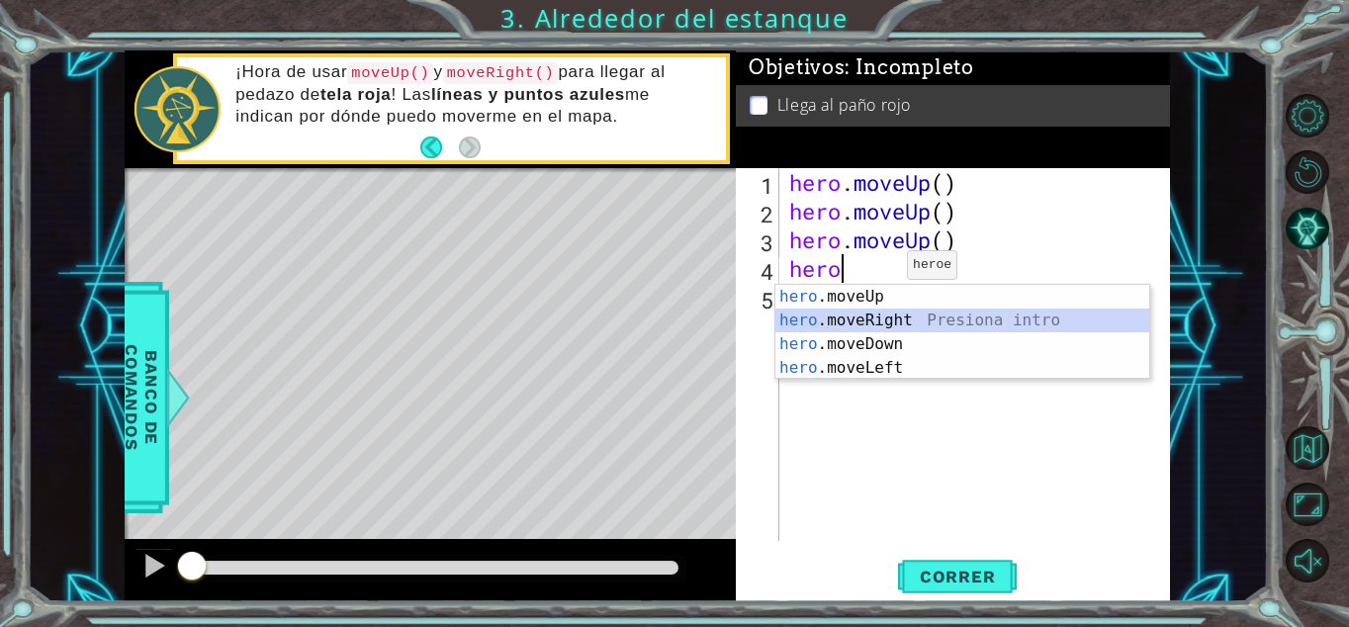
click at [881, 314] on div "hero .moveUp Presiona intro hero .moveRight Presiona intro hero .moveDown Presi…" at bounding box center [962, 356] width 374 height 142
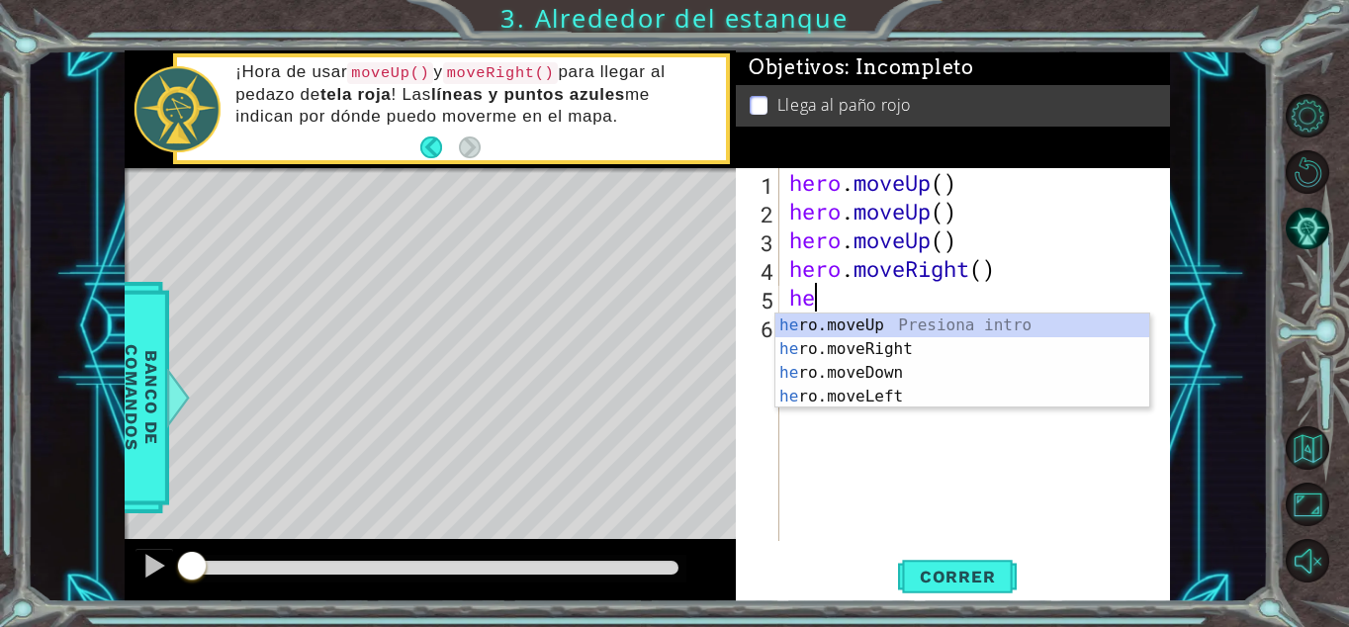
type textarea "her"
click at [887, 323] on div "her o.moveUp Presiona intro her o.moveRight Presiona intro her o.moveDown Presi…" at bounding box center [962, 384] width 374 height 142
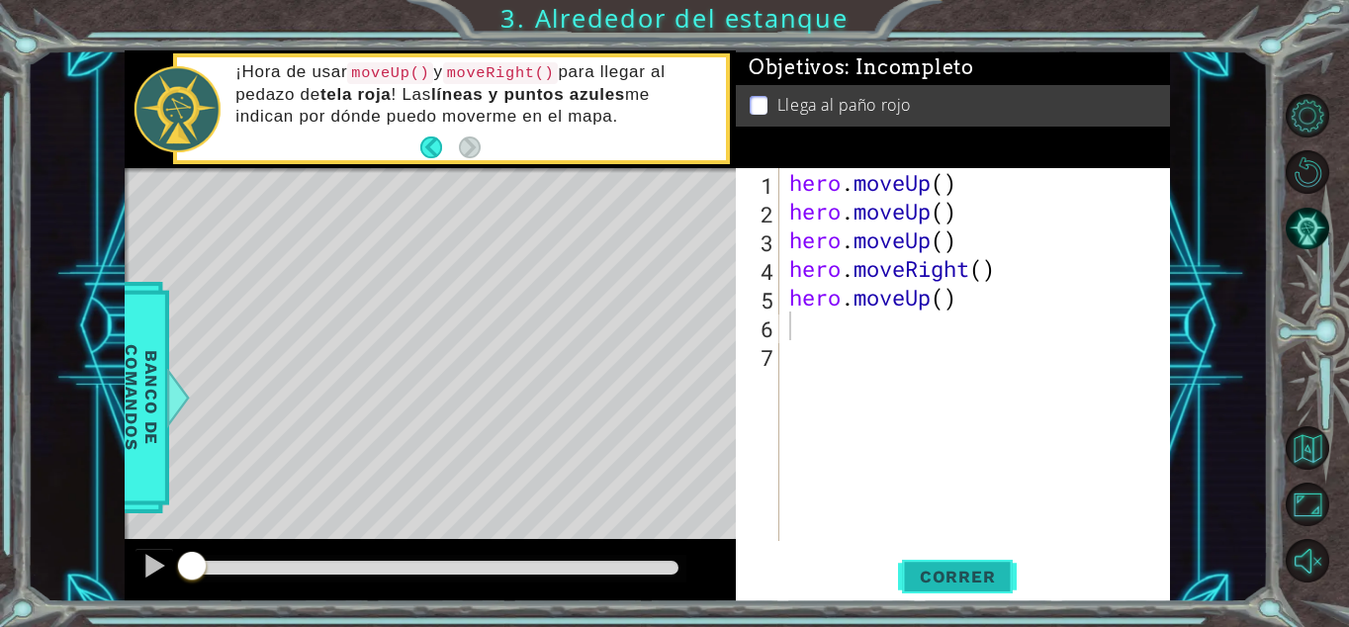
click at [946, 574] on span "Correr" at bounding box center [958, 577] width 116 height 20
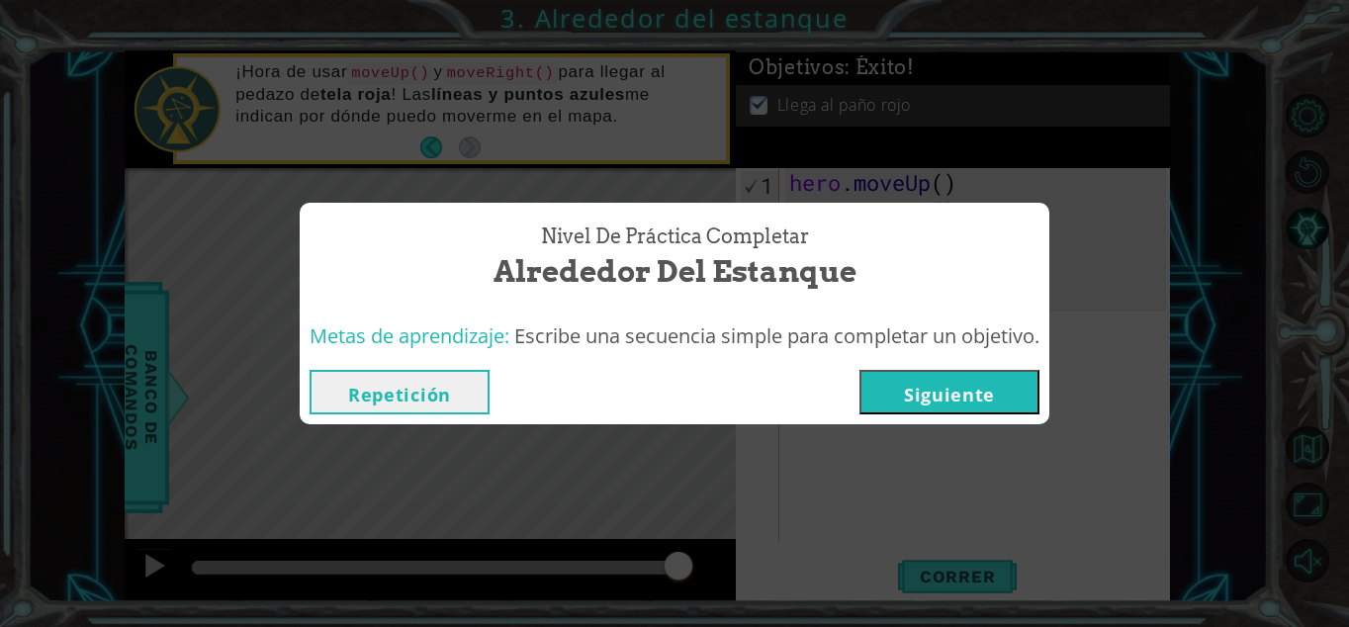
click at [469, 400] on button "Repetición" at bounding box center [400, 392] width 180 height 44
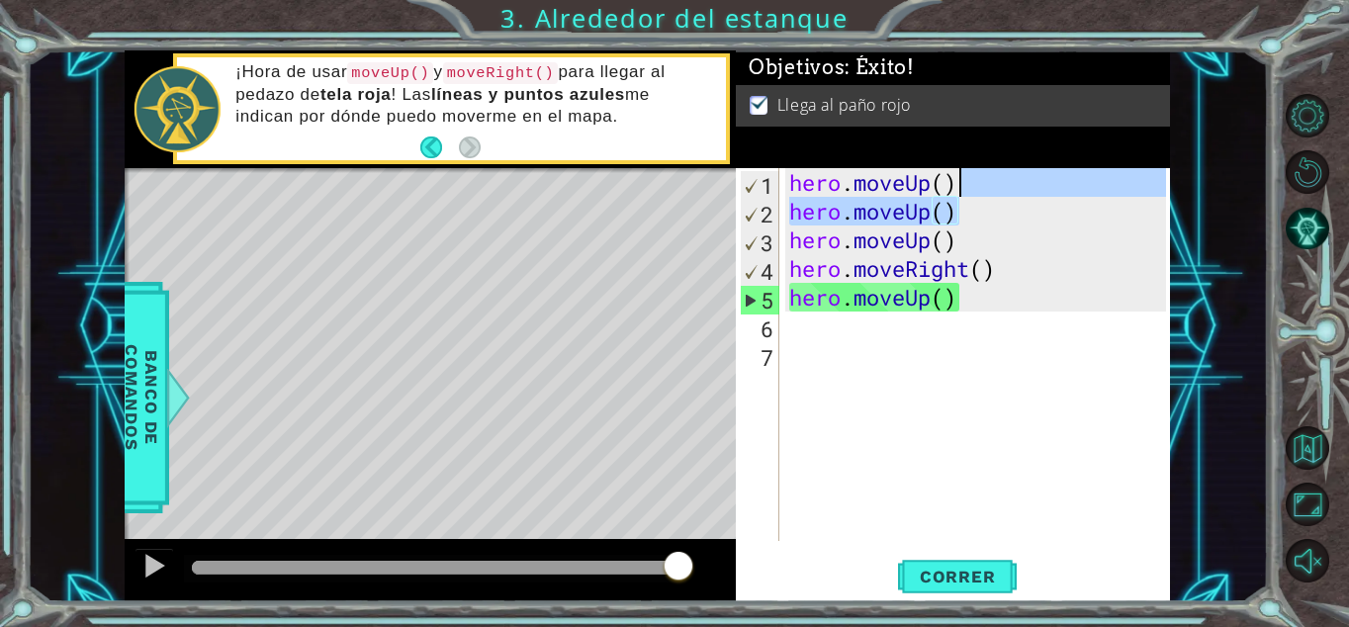
drag, startPoint x: 958, startPoint y: 217, endPoint x: 969, endPoint y: 189, distance: 29.7
click at [969, 189] on div "hero . moveUp ( ) hero . moveUp ( ) hero . moveUp ( ) hero . moveRight ( ) hero…" at bounding box center [980, 383] width 391 height 430
type textarea "hero.moveUp()"
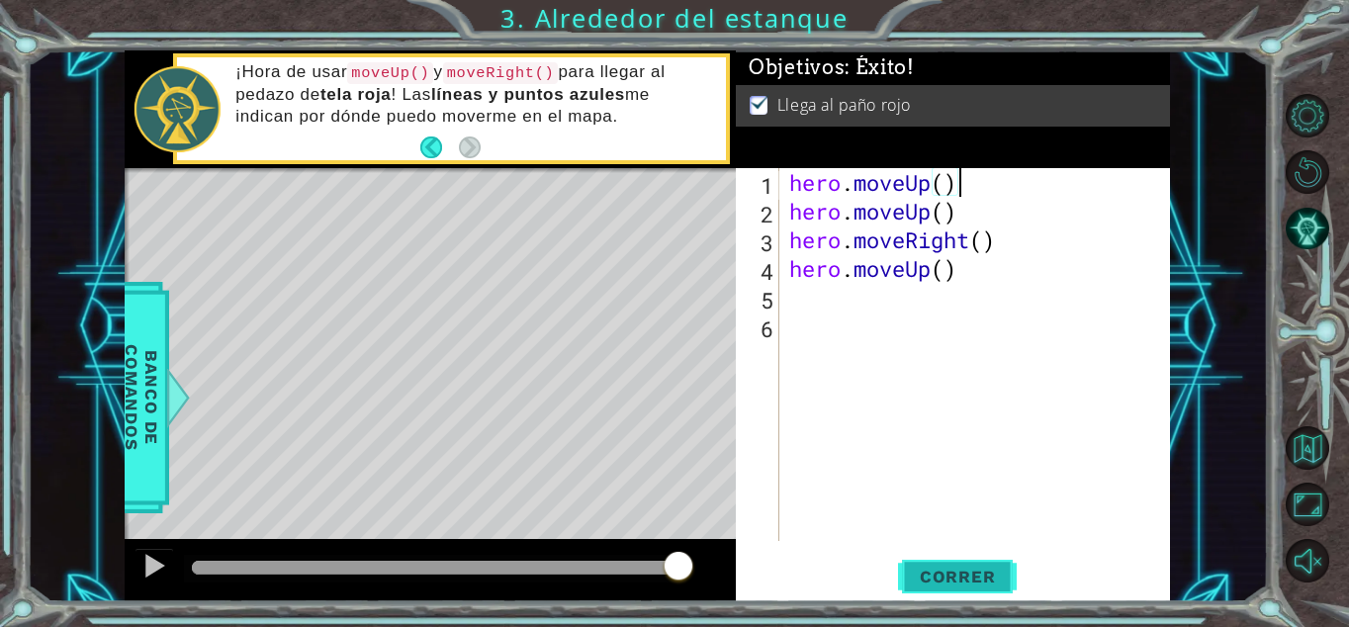
click at [948, 573] on span "Correr" at bounding box center [958, 577] width 116 height 20
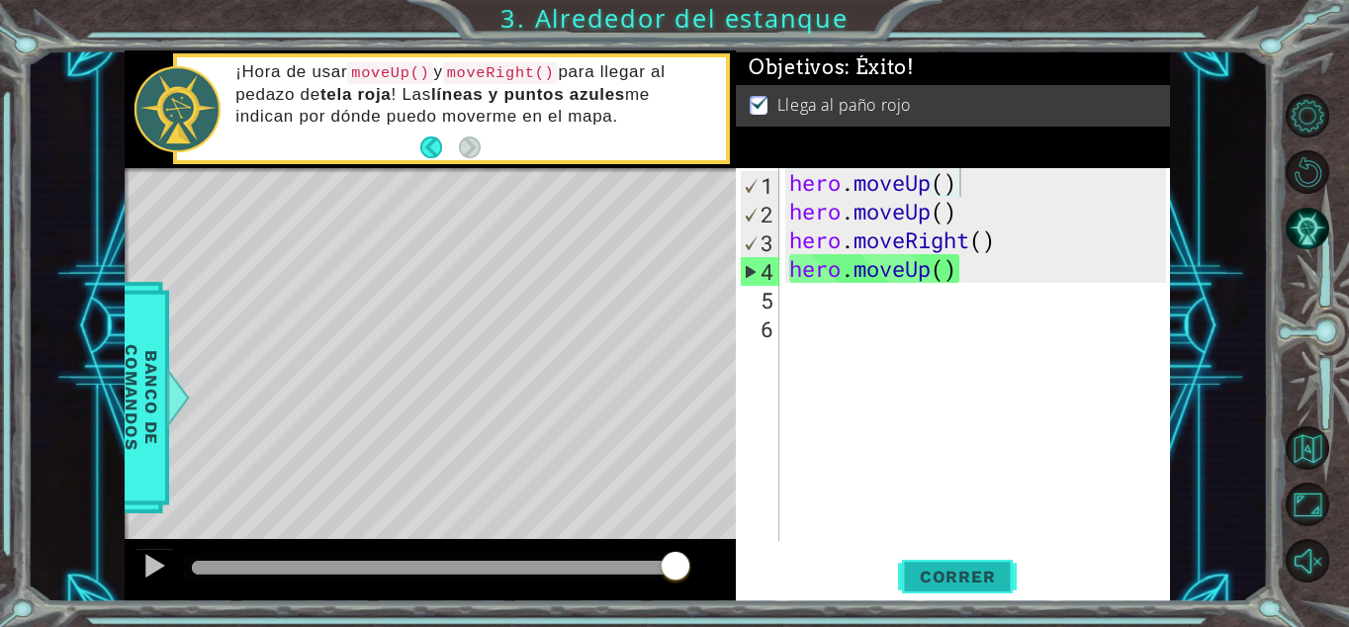
click at [951, 567] on span "Correr" at bounding box center [958, 577] width 116 height 20
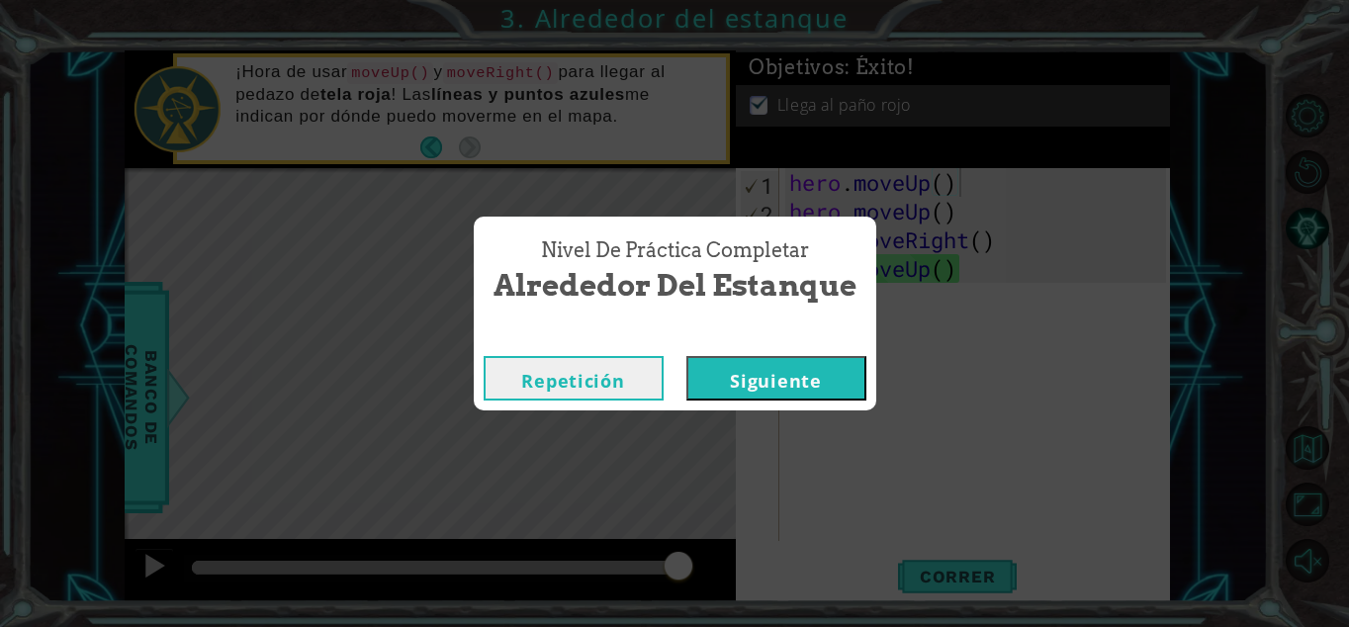
click at [800, 385] on button "Siguiente" at bounding box center [776, 378] width 180 height 44
